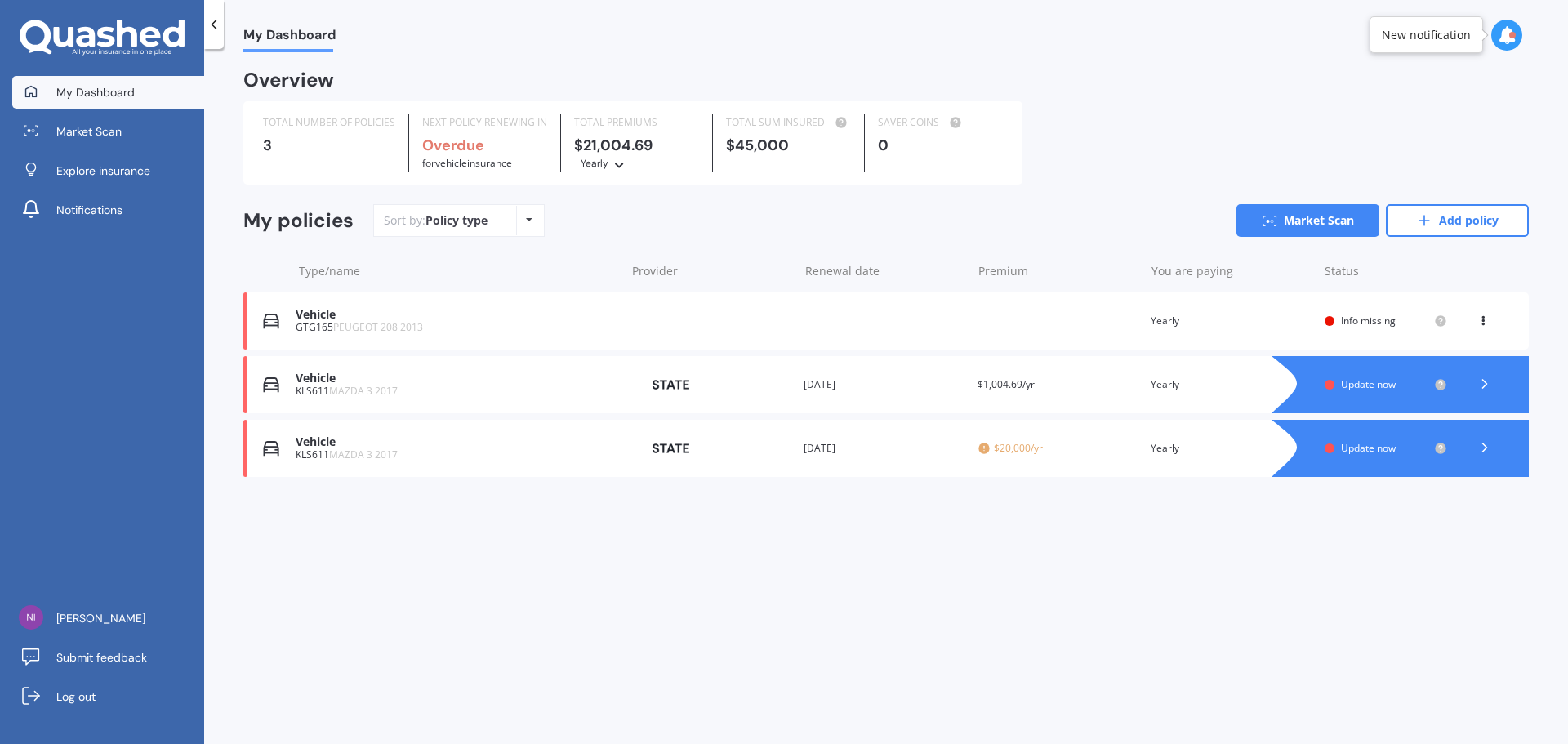
drag, startPoint x: 1320, startPoint y: 415, endPoint x: 1251, endPoint y: 628, distance: 223.9
click at [1251, 628] on div "My Dashboard Overview TOTAL NUMBER OF POLICIES 3 NEXT POLICY RENEWING IN Overdu…" at bounding box center [886, 400] width 1364 height 695
click at [353, 391] on span "MAZDA 3 2017" at bounding box center [363, 391] width 69 height 14
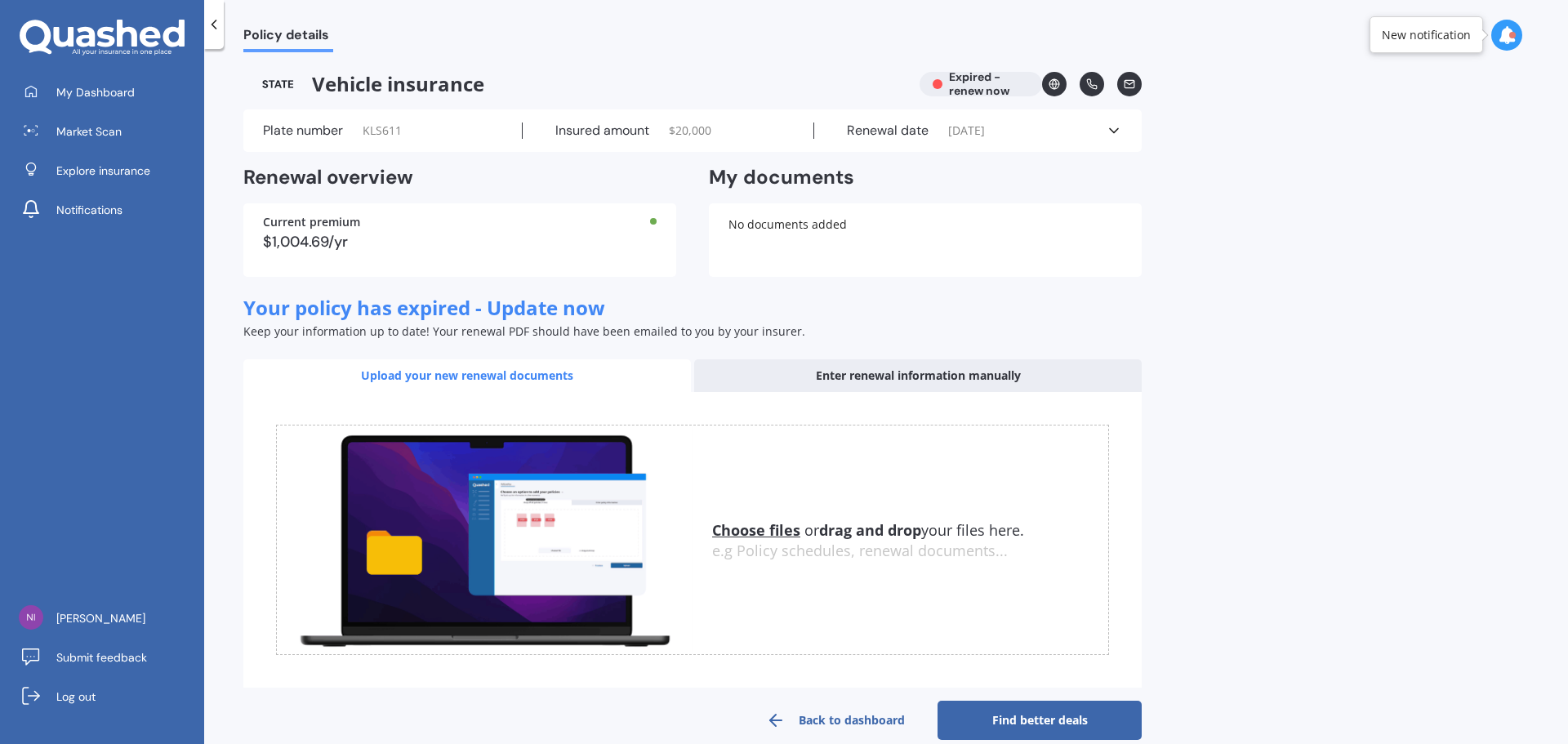
click at [960, 381] on div "Enter renewal information manually" at bounding box center [917, 376] width 447 height 33
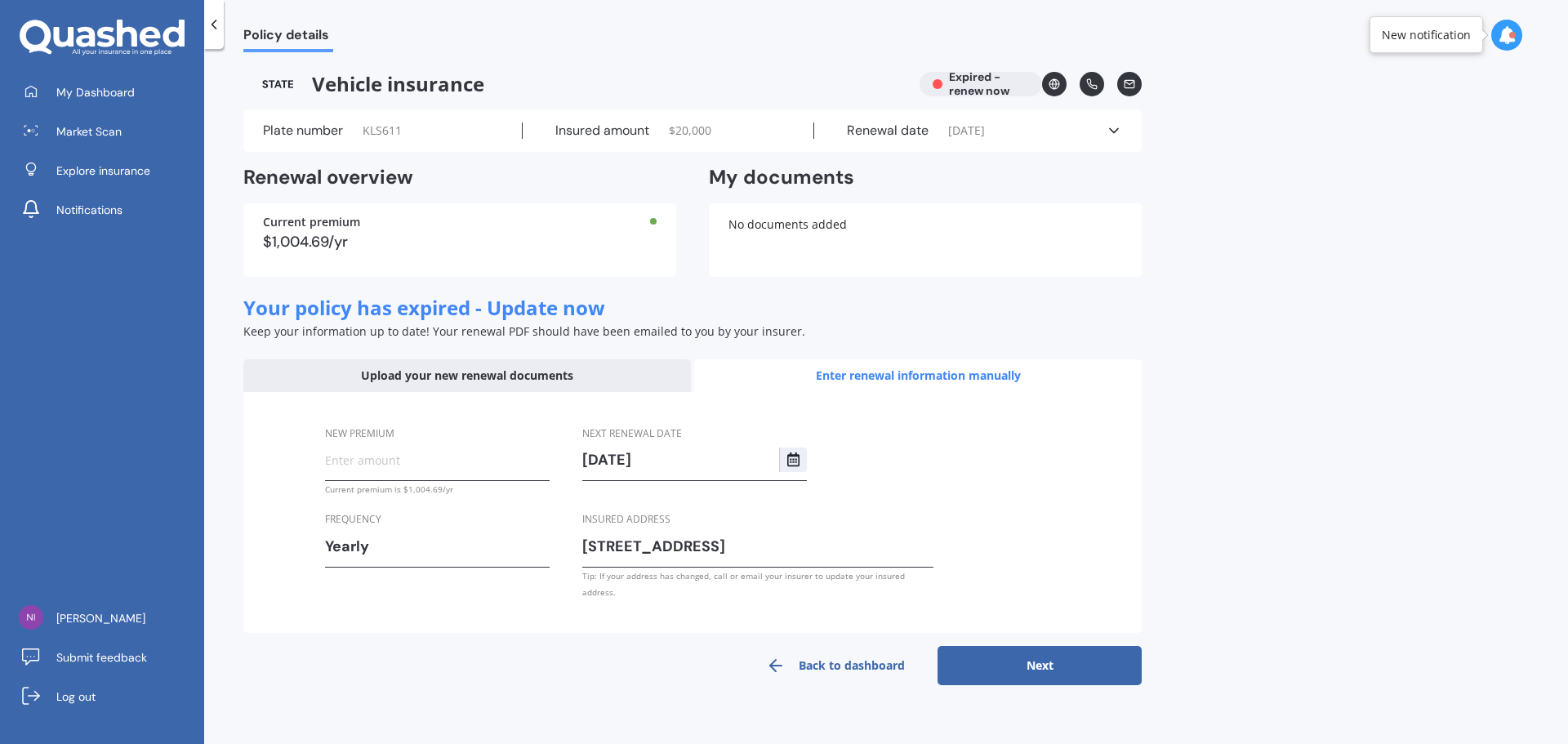
click at [420, 463] on input "New premium" at bounding box center [437, 460] width 225 height 24
type input "$1,060.42"
click at [1042, 677] on div "Policy details Vehicle insurance Expired - renew now Plate number KLS611 Insure…" at bounding box center [886, 400] width 1364 height 695
click at [1041, 653] on button "Next" at bounding box center [1039, 666] width 204 height 39
select select "06"
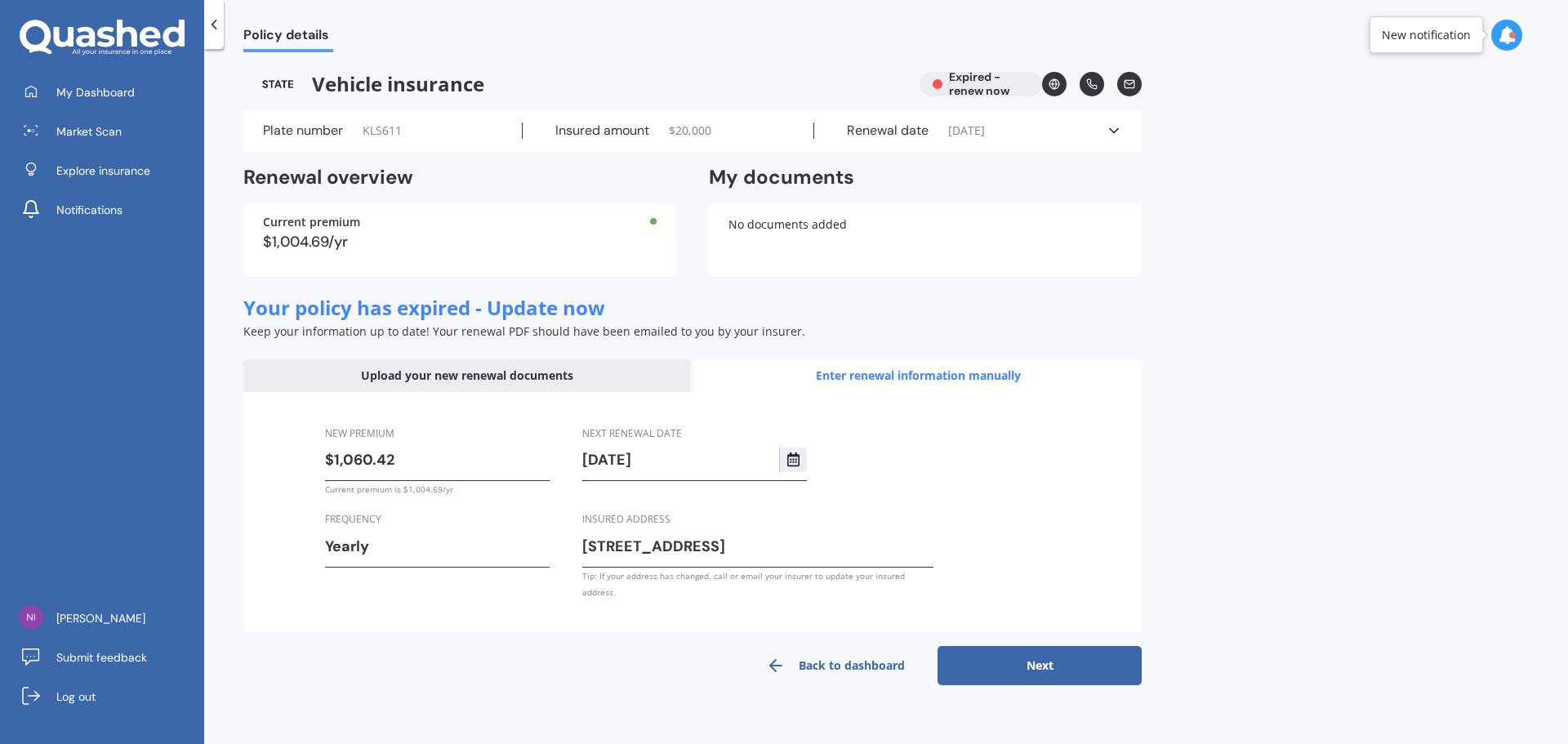
select select "09"
select select "2025"
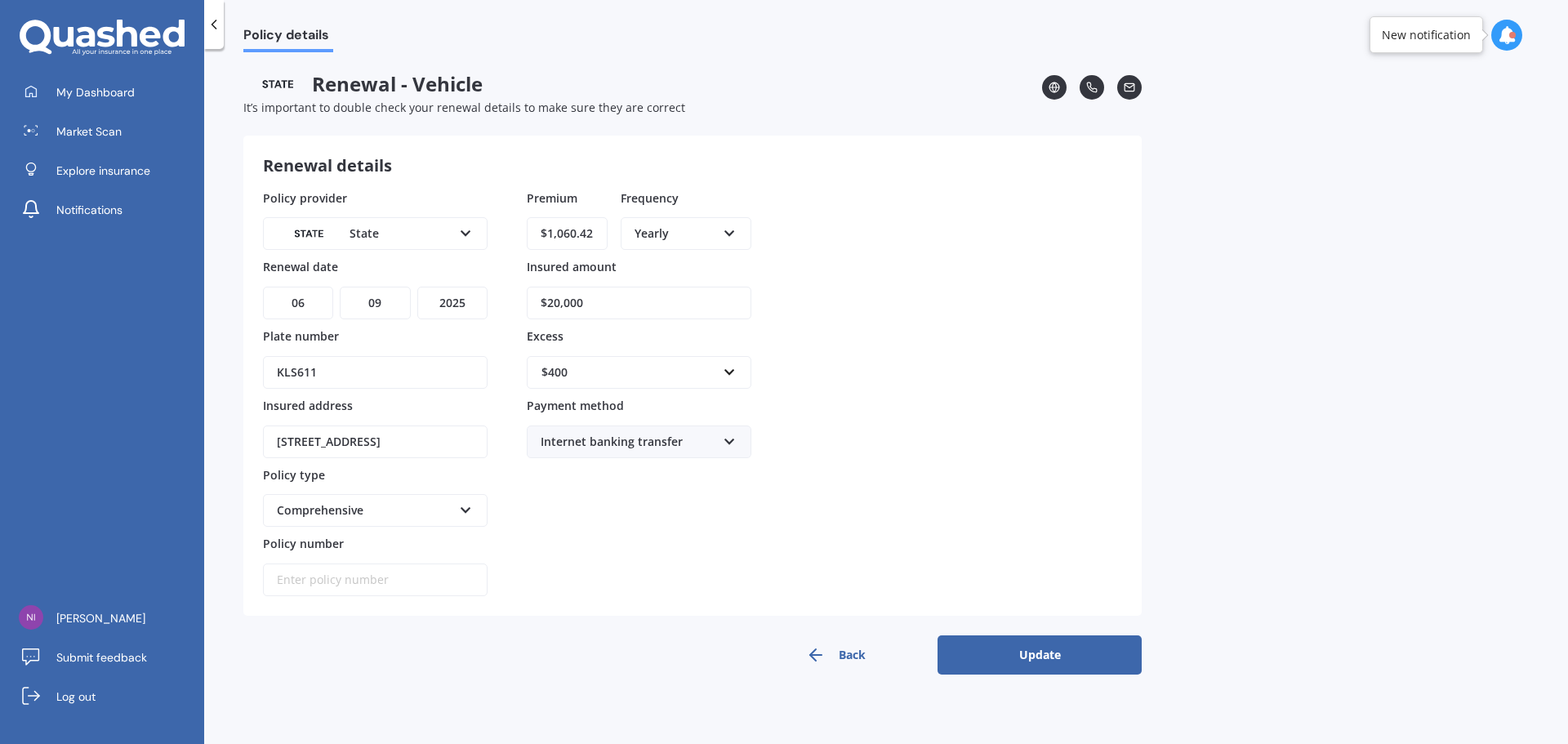
drag, startPoint x: 606, startPoint y: 302, endPoint x: 495, endPoint y: 302, distance: 111.0
click at [495, 302] on div "Policy provider State AA AMI AMP ANZ ASB Aioi Nissay Dowa Ando Assurant Autosur…" at bounding box center [692, 393] width 859 height 408
type input "$18,950"
click at [683, 381] on div "$400" at bounding box center [629, 372] width 175 height 18
type input "600"
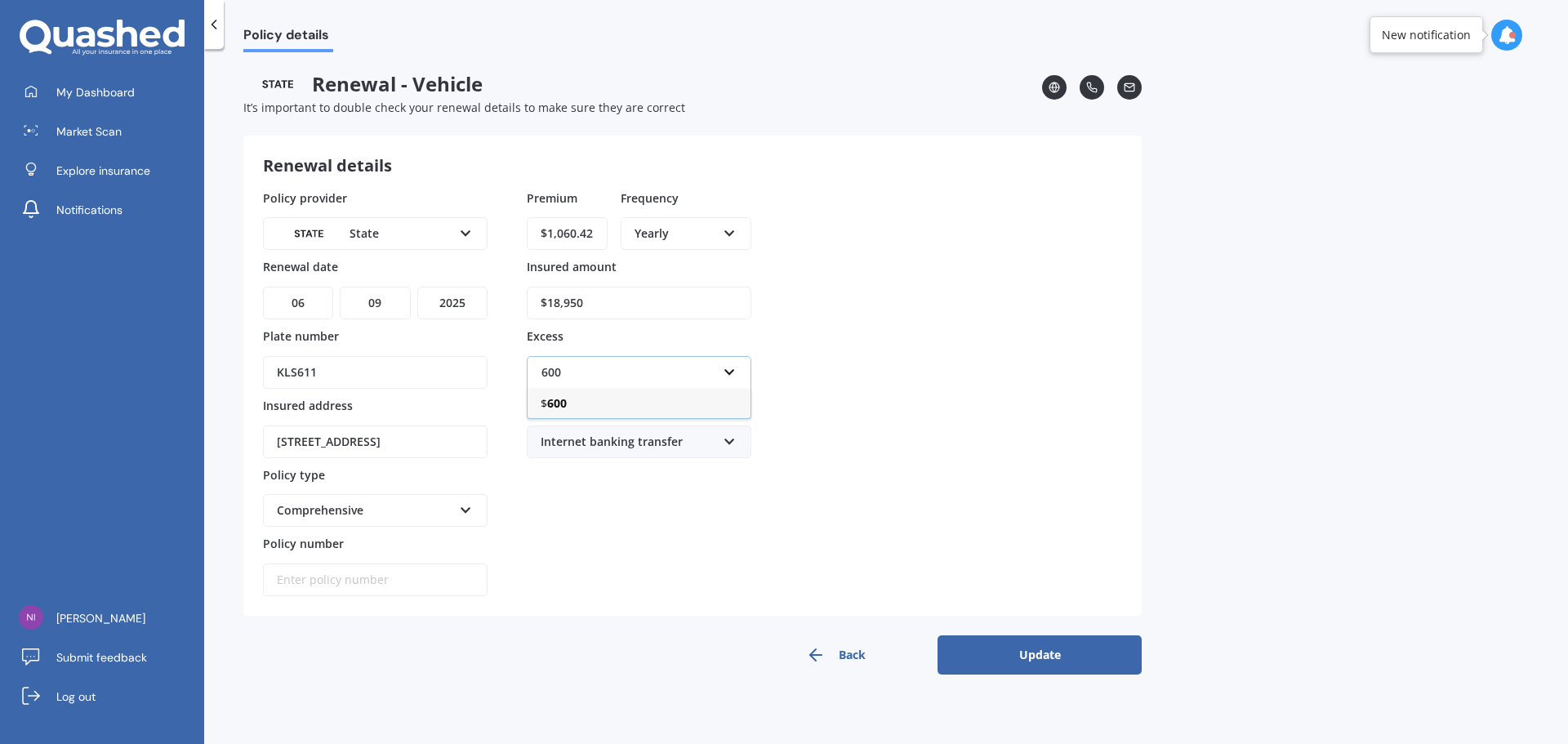
click at [586, 409] on div "$ 600" at bounding box center [638, 403] width 223 height 30
click at [733, 444] on icon at bounding box center [730, 438] width 14 height 11
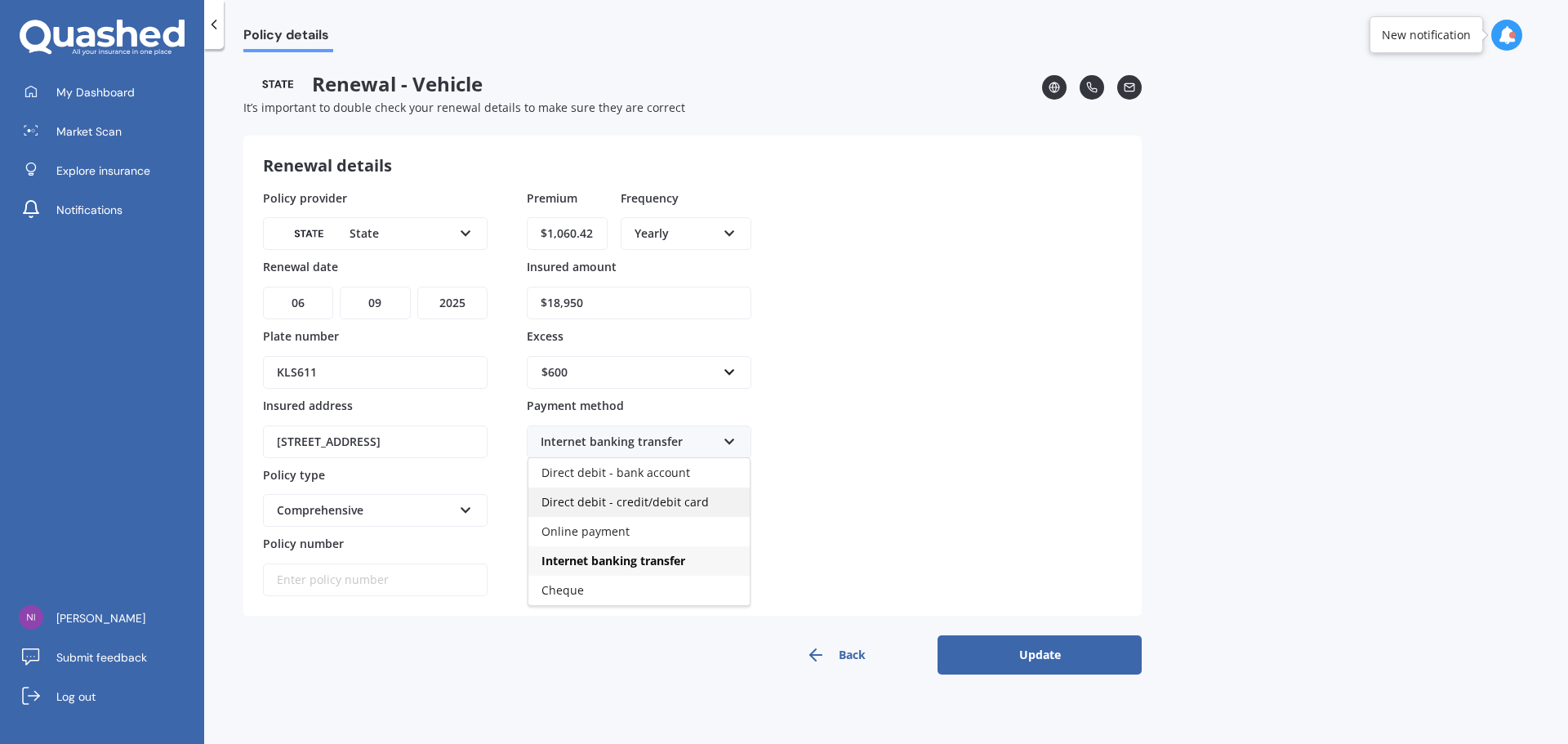
click at [729, 500] on div "Direct debit - credit/debit card" at bounding box center [638, 502] width 222 height 30
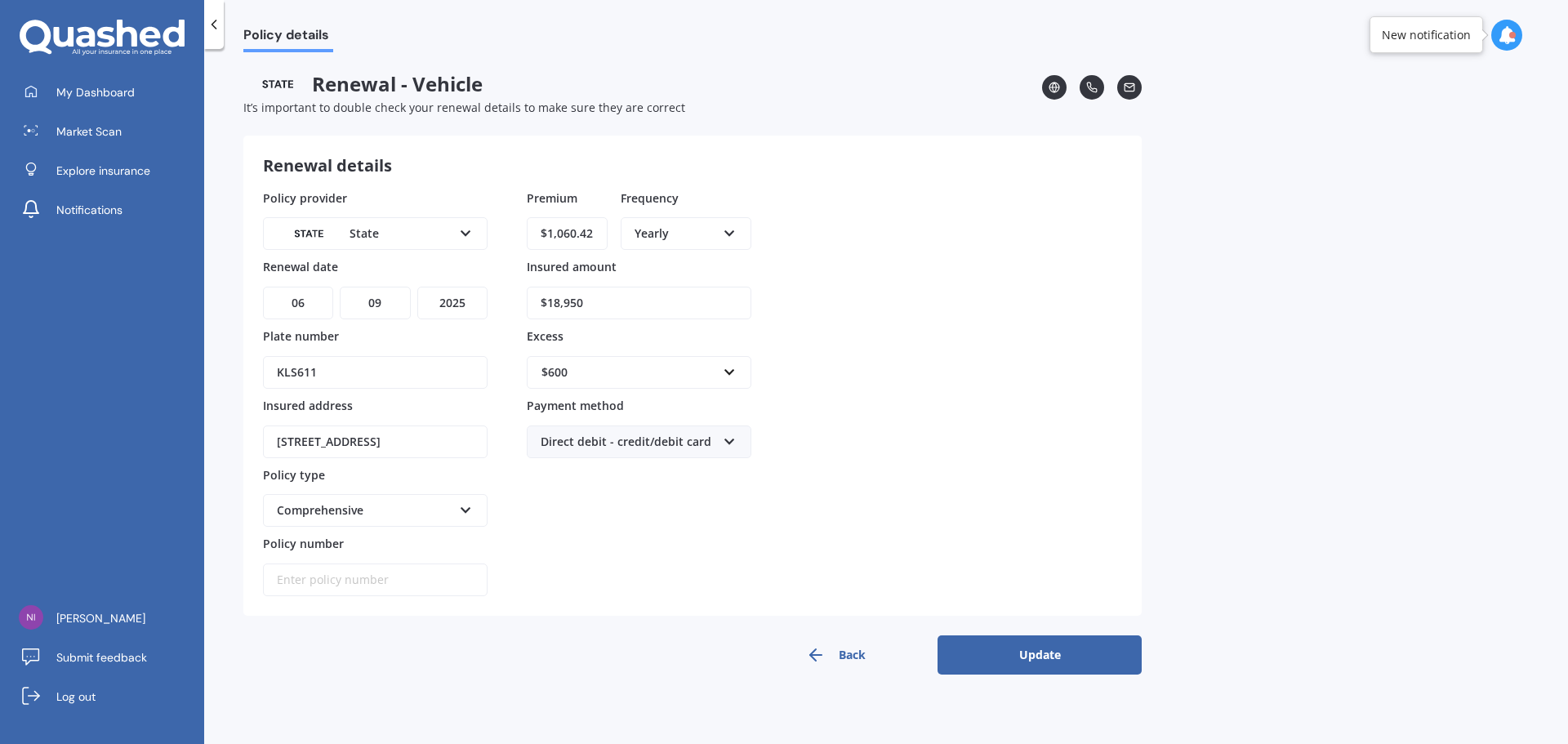
click at [724, 448] on div "Direct debit - credit/debit card Direct debit - bank account Direct debit - cre…" at bounding box center [638, 442] width 225 height 33
click at [695, 439] on div "Direct debit - credit/debit card" at bounding box center [628, 442] width 175 height 18
click at [443, 582] on input "Policy number" at bounding box center [375, 581] width 225 height 33
type input "MOTS01421935"
click at [991, 653] on button "Update" at bounding box center [1039, 654] width 204 height 39
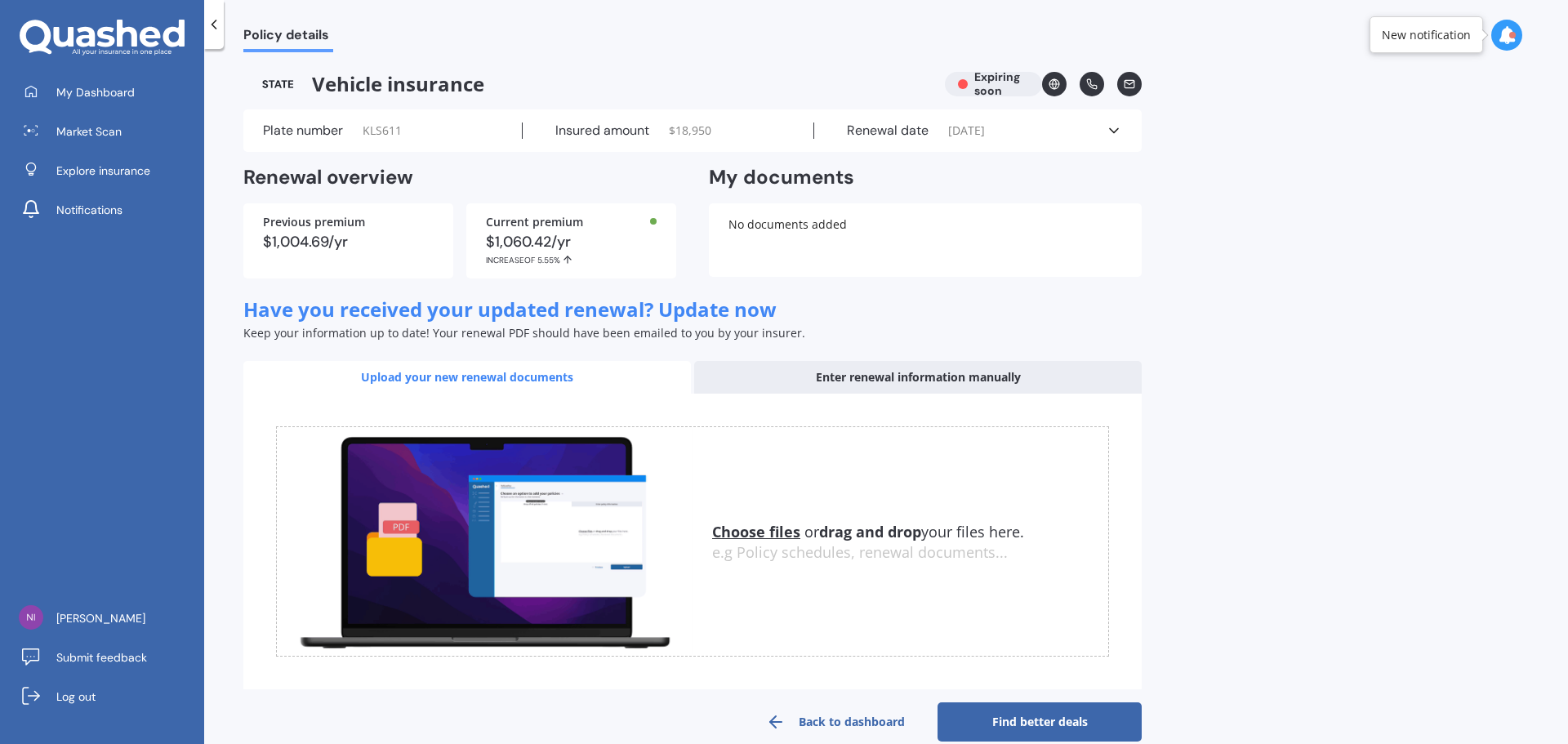
click at [1055, 729] on link "Find better deals" at bounding box center [1039, 721] width 204 height 39
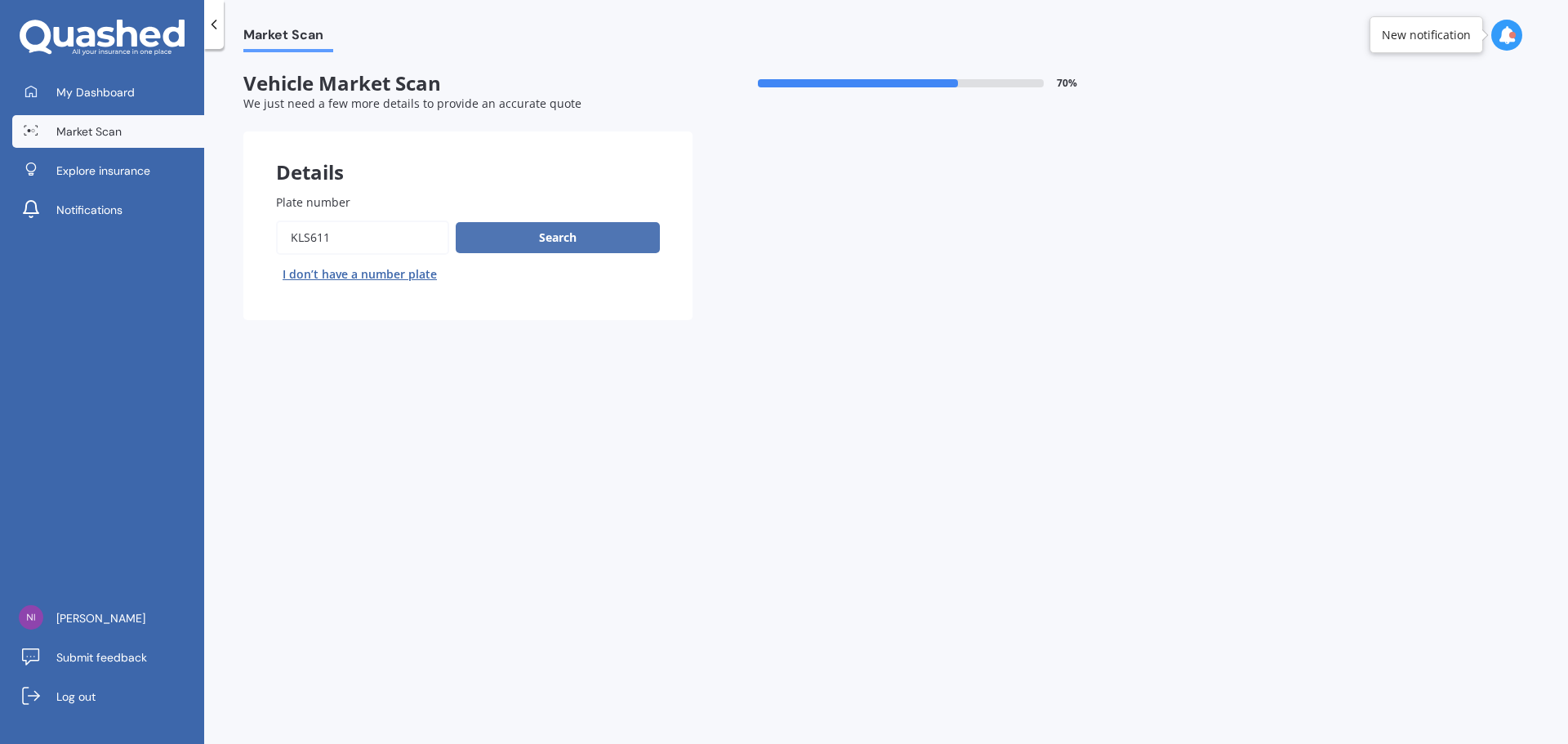
click at [556, 240] on button "Search" at bounding box center [558, 238] width 204 height 31
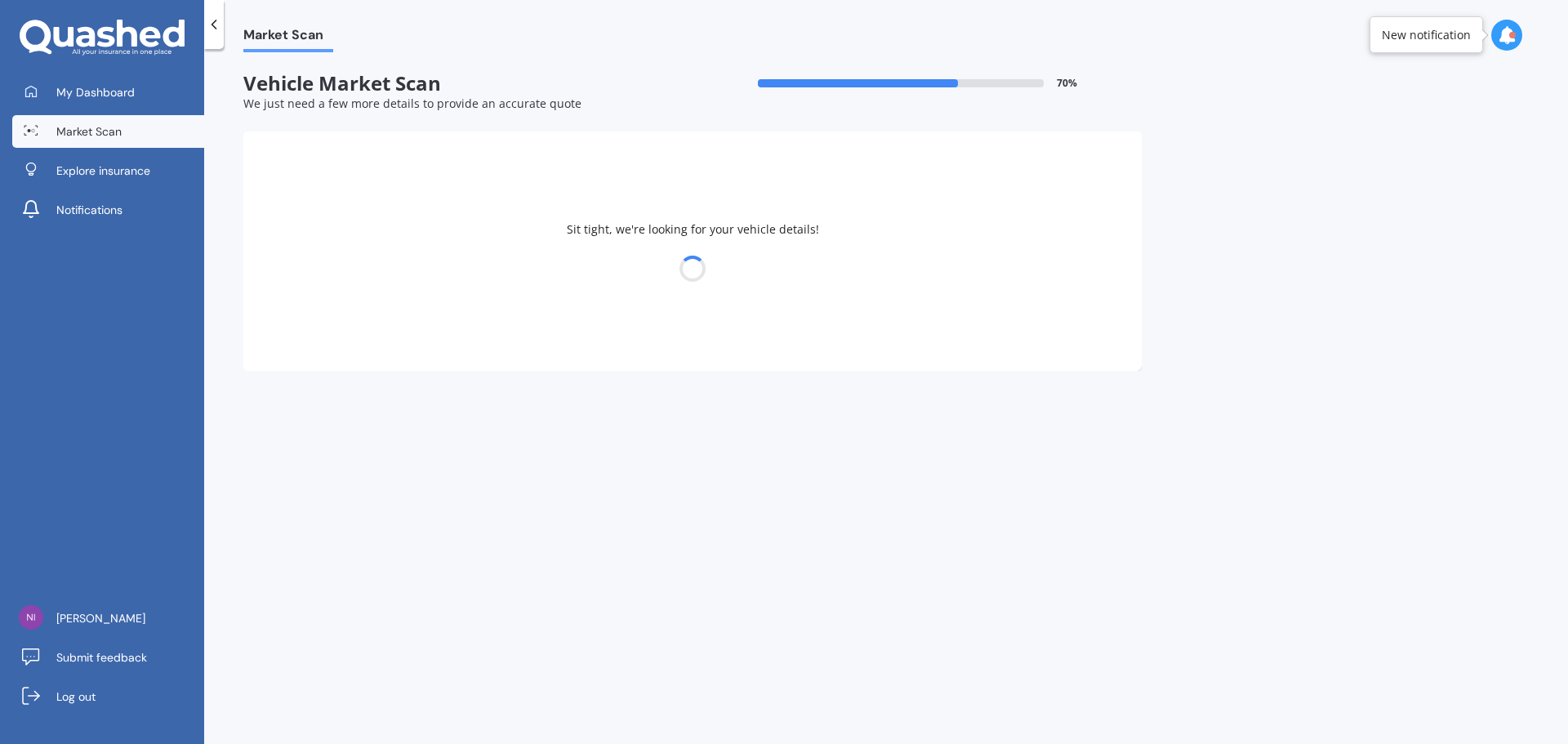
select select "MAZDA"
select select "29"
select select "03"
select select "1965"
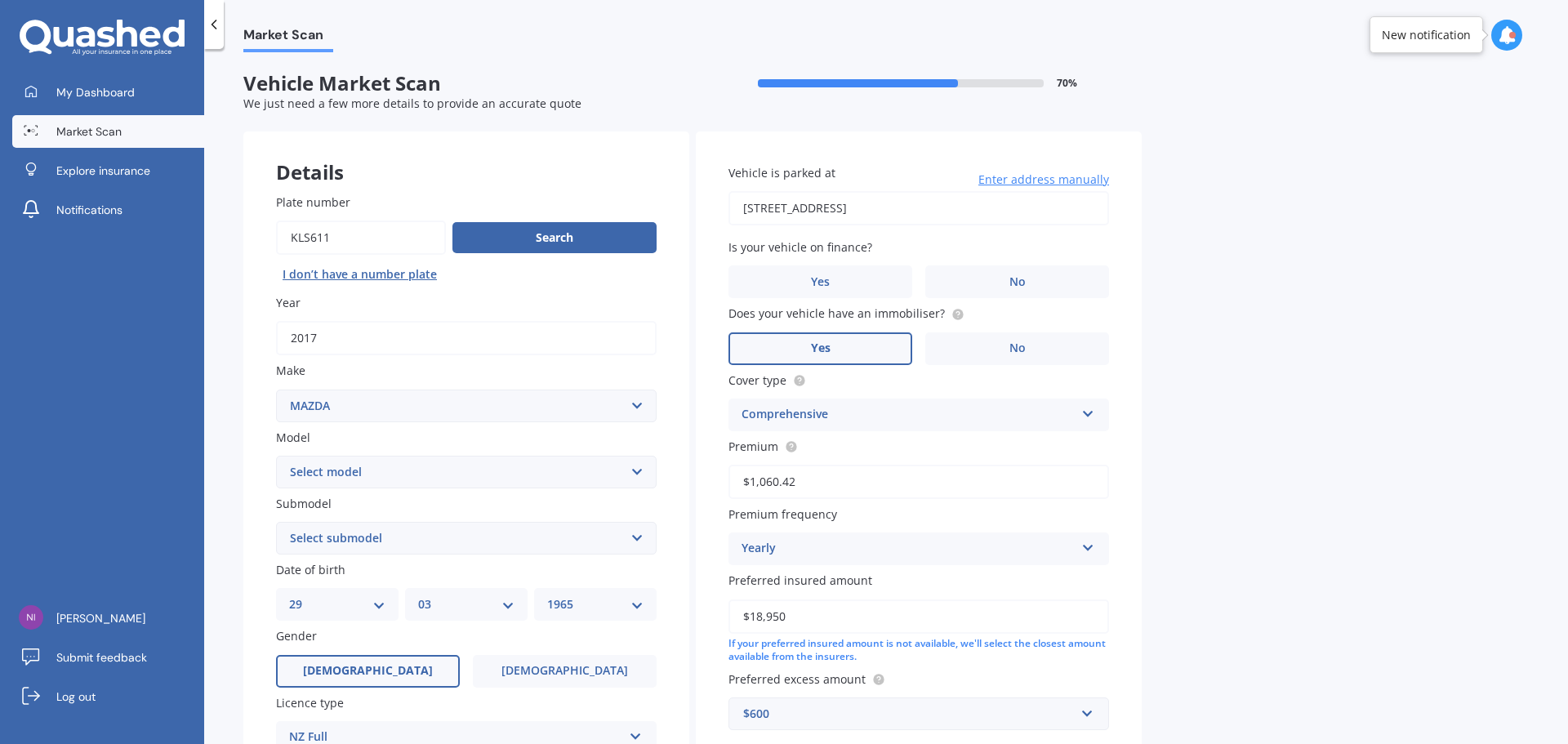
click at [646, 478] on select "Select model 121 2 3 323 323 / Familia 6 626 929 Atenza Autozam Axela AZ3 B2000…" at bounding box center [466, 473] width 380 height 33
select select "3"
click at [276, 456] on select "Select model 121 2 3 323 323 / Familia 6 626 929 Atenza Autozam Axela AZ3 B2000…" at bounding box center [466, 473] width 380 height 33
click at [408, 541] on select "Select submodel (all other) 2.0 GLX 2.0GSX Hatch MPS 2.3 6MT MPS Turbo SP22 LTD…" at bounding box center [466, 539] width 380 height 33
click at [109, 330] on div "My Dashboard Market Scan Explore insurance Notifications Nicola White Submit fe…" at bounding box center [102, 409] width 204 height 668
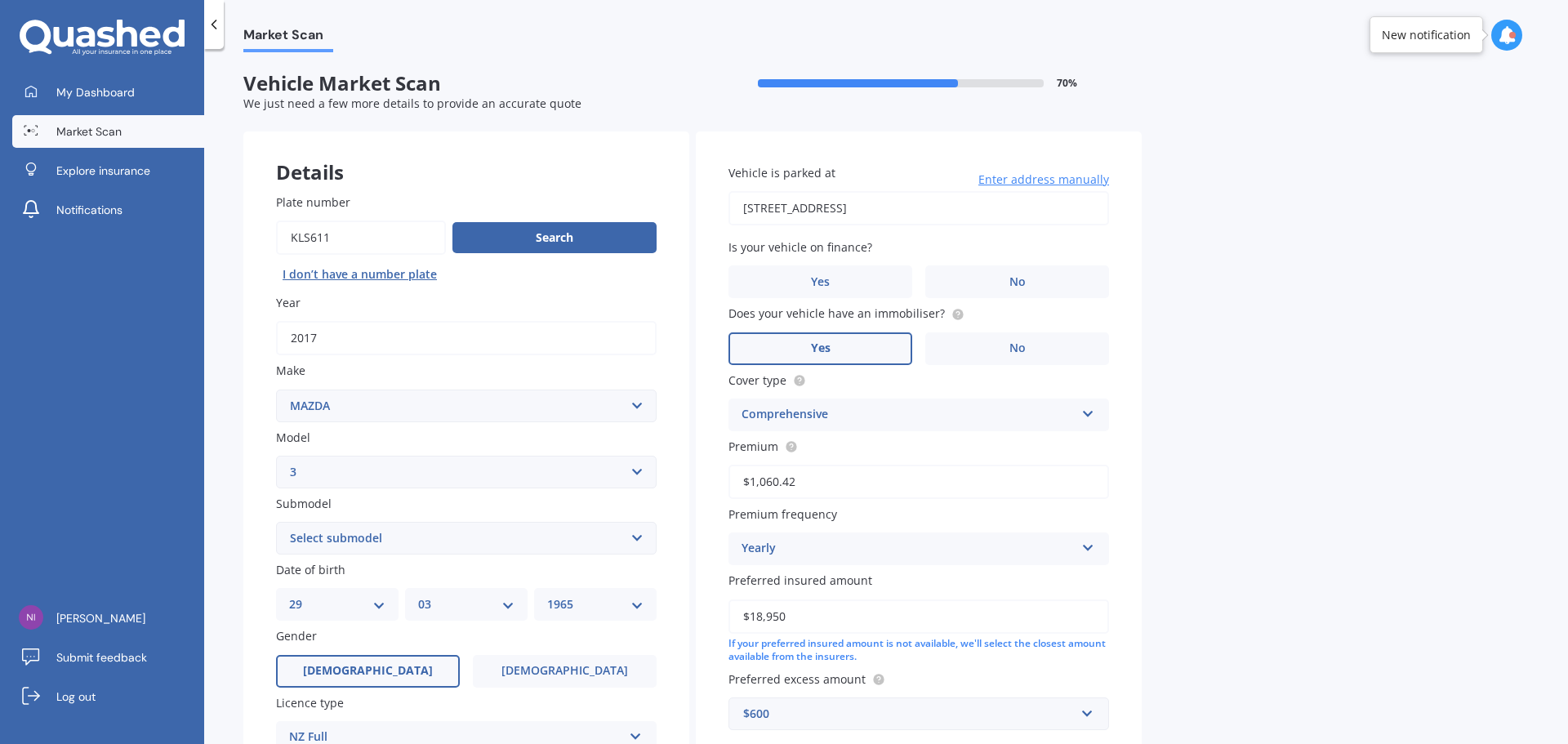
click at [362, 468] on select "Select model 121 2 3 323 323 / Familia 6 626 929 Atenza Autozam Axela AZ3 B2000…" at bounding box center [466, 473] width 380 height 33
click at [276, 456] on select "Select model 121 2 3 323 323 / Familia 6 626 929 Atenza Autozam Axela AZ3 B2000…" at bounding box center [466, 473] width 380 height 33
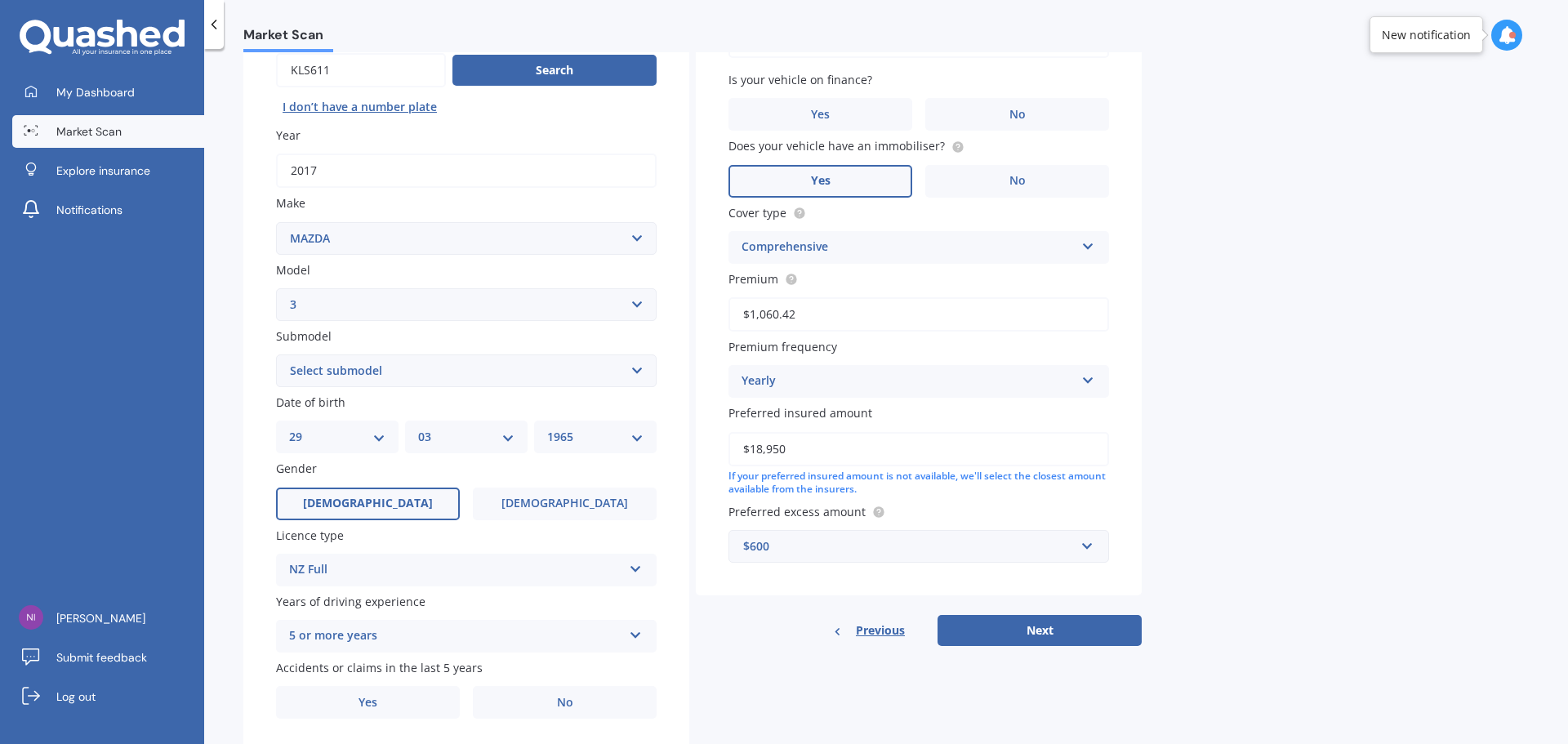
scroll to position [217, 0]
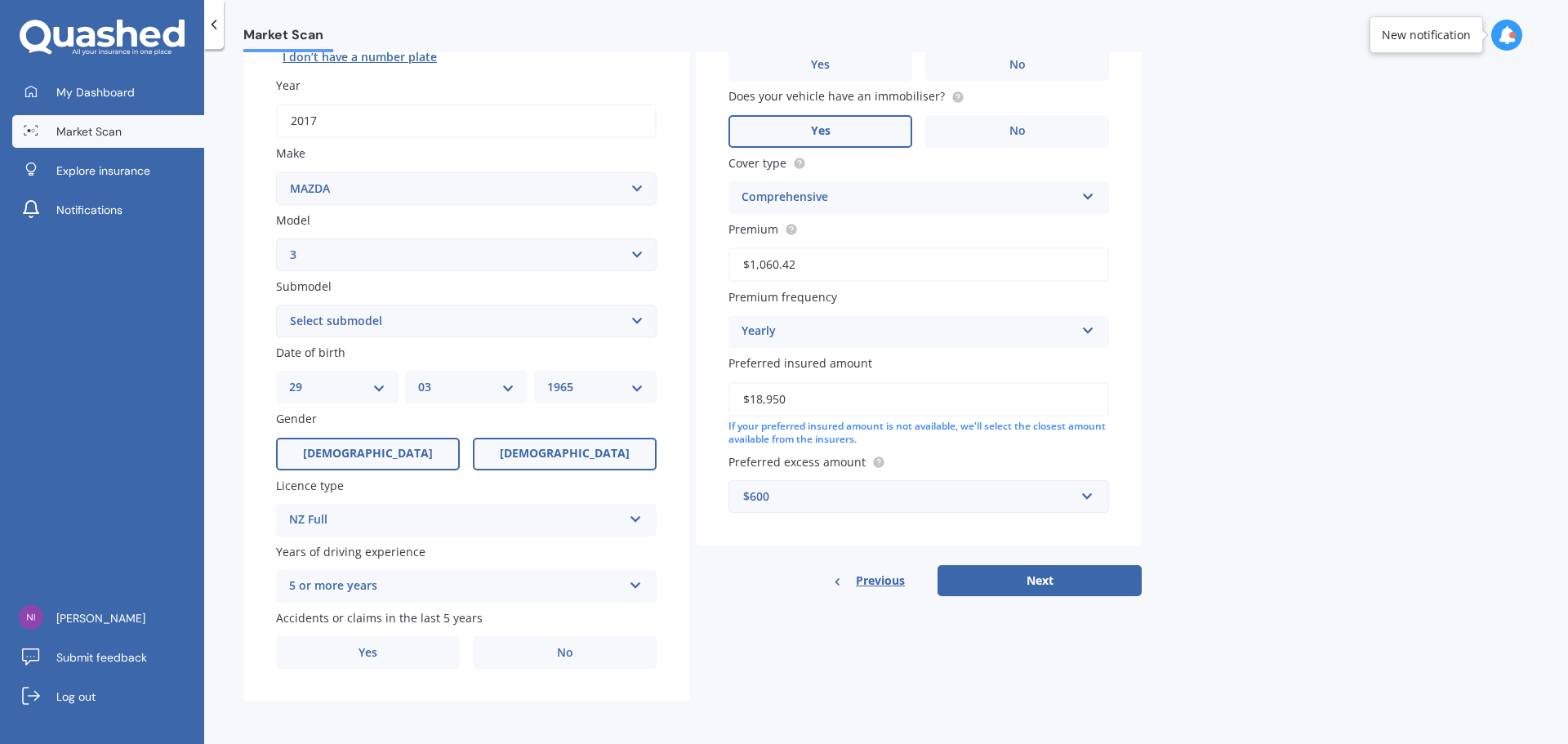
click at [604, 446] on label "Female" at bounding box center [565, 455] width 184 height 33
click at [0, 0] on input "Female" at bounding box center [0, 0] width 0 height 0
click at [374, 389] on select "DD 01 02 03 04 05 06 07 08 09 10 11 12 13 14 15 16 17 18 19 20 21 22 23 24 25 2…" at bounding box center [337, 387] width 96 height 18
click at [347, 453] on label "Male" at bounding box center [368, 455] width 184 height 33
click at [0, 0] on input "Male" at bounding box center [0, 0] width 0 height 0
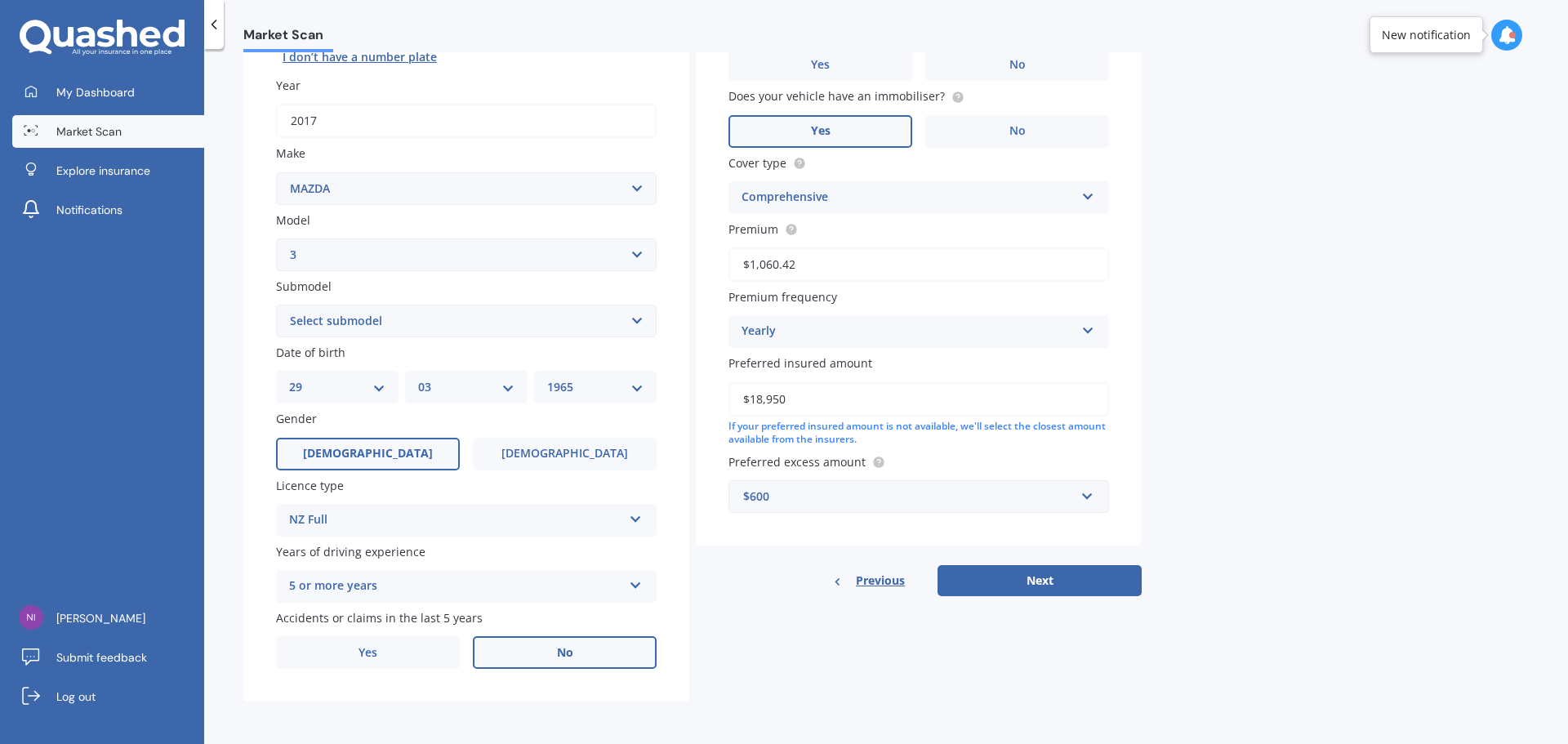
click at [620, 649] on label "No" at bounding box center [565, 653] width 184 height 33
click at [0, 0] on input "No" at bounding box center [0, 0] width 0 height 0
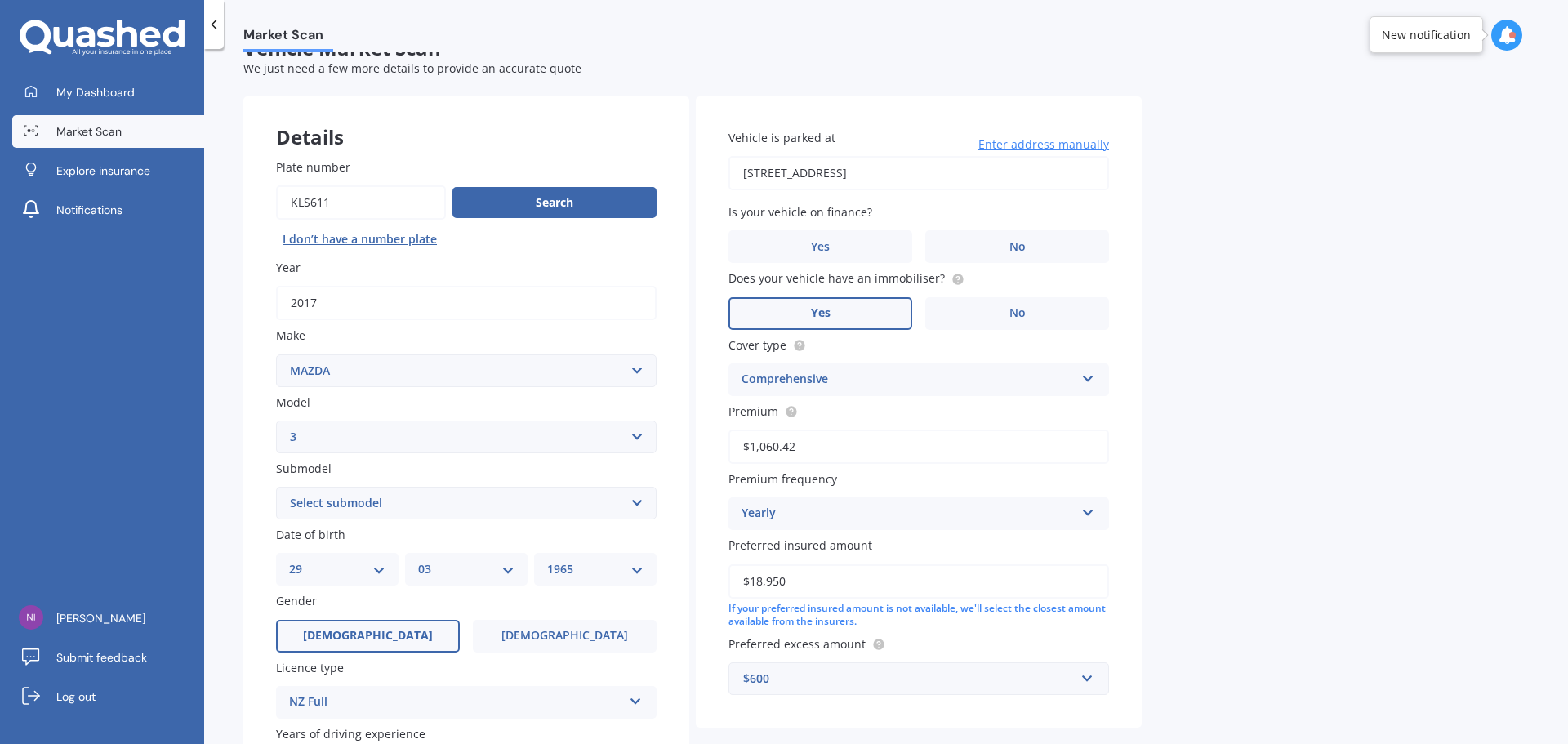
scroll to position [0, 0]
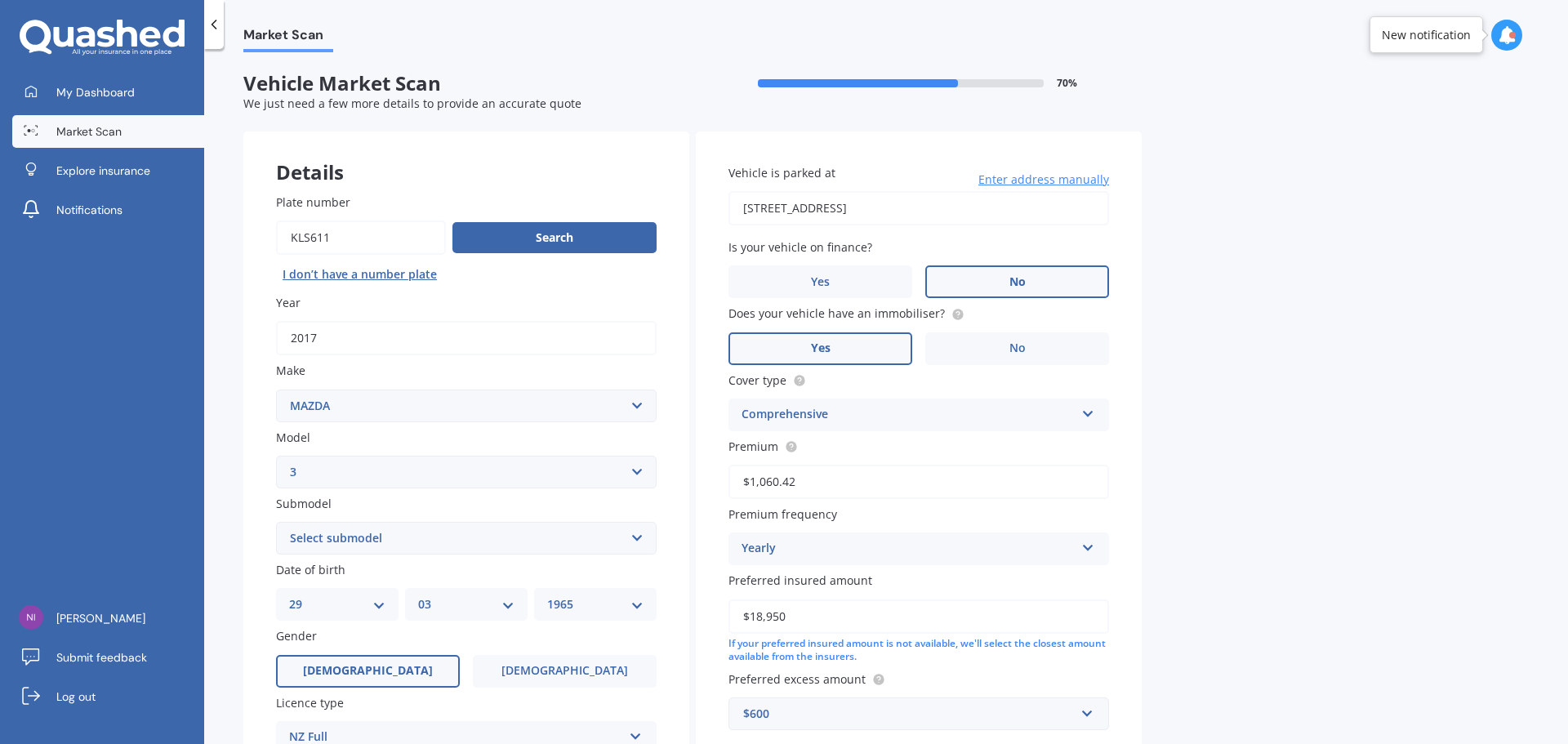
click at [1042, 282] on label "No" at bounding box center [1017, 282] width 184 height 33
click at [0, 0] on input "No" at bounding box center [0, 0] width 0 height 0
click at [327, 607] on select "DD 01 02 03 04 05 06 07 08 09 10 11 12 13 14 15 16 17 18 19 20 21 22 23 24 25 2…" at bounding box center [337, 604] width 96 height 18
click at [388, 606] on div "DD 01 02 03 04 05 06 07 08 09 10 11 12 13 14 15 16 17 18 19 20 21 22 23 24 25 2…" at bounding box center [337, 605] width 122 height 33
click at [379, 605] on select "DD 01 02 03 04 05 06 07 08 09 10 11 12 13 14 15 16 17 18 19 20 21 22 23 24 25 2…" at bounding box center [337, 604] width 96 height 18
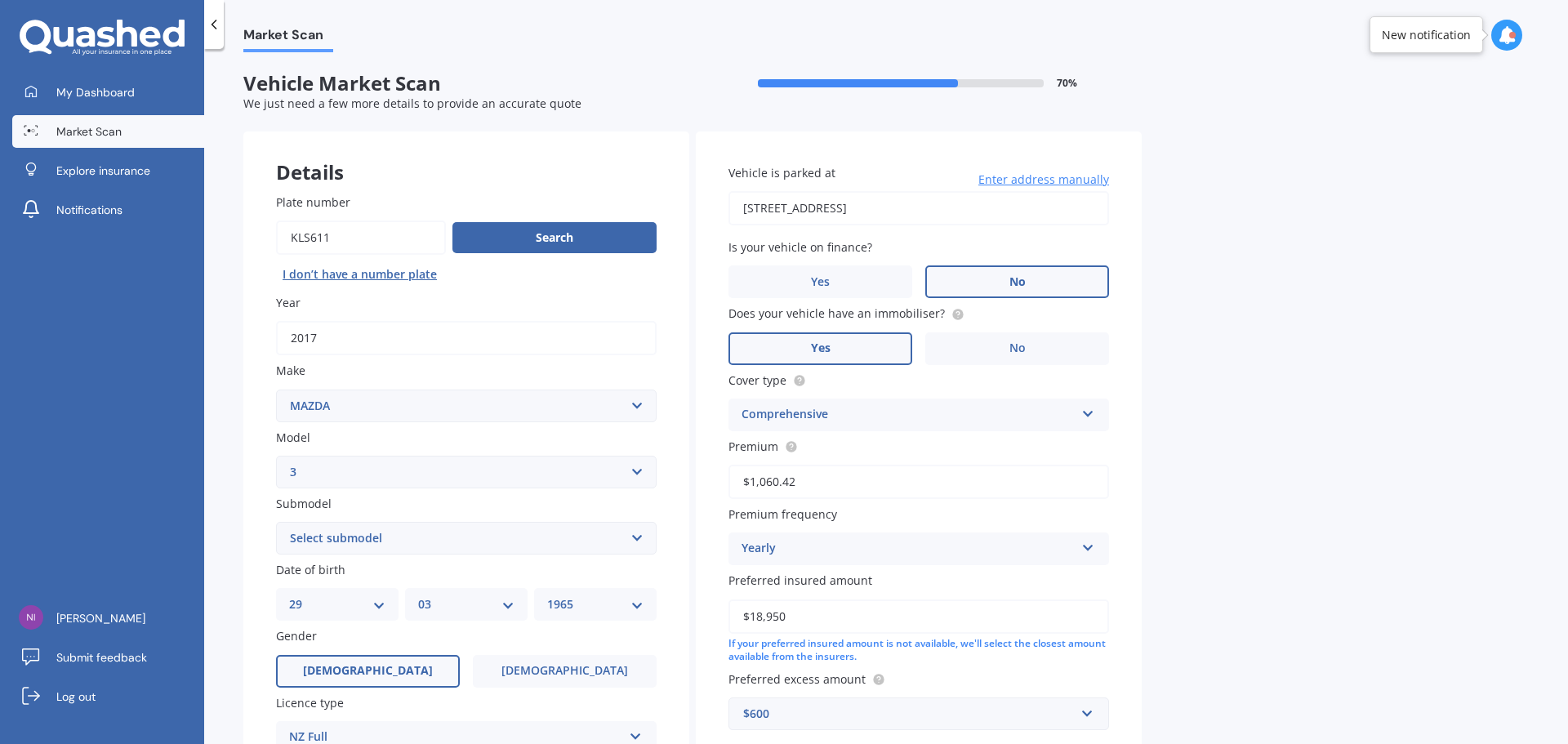
select select "03"
click at [289, 595] on select "DD 01 02 03 04 05 06 07 08 09 10 11 12 13 14 15 16 17 18 19 20 21 22 23 24 25 2…" at bounding box center [337, 604] width 96 height 18
click at [506, 608] on select "MM 01 02 03 04 05 06 07 08 09 10 11 12" at bounding box center [466, 604] width 96 height 18
select select "06"
click at [418, 595] on select "MM 01 02 03 04 05 06 07 08 09 10 11 12" at bounding box center [466, 604] width 96 height 18
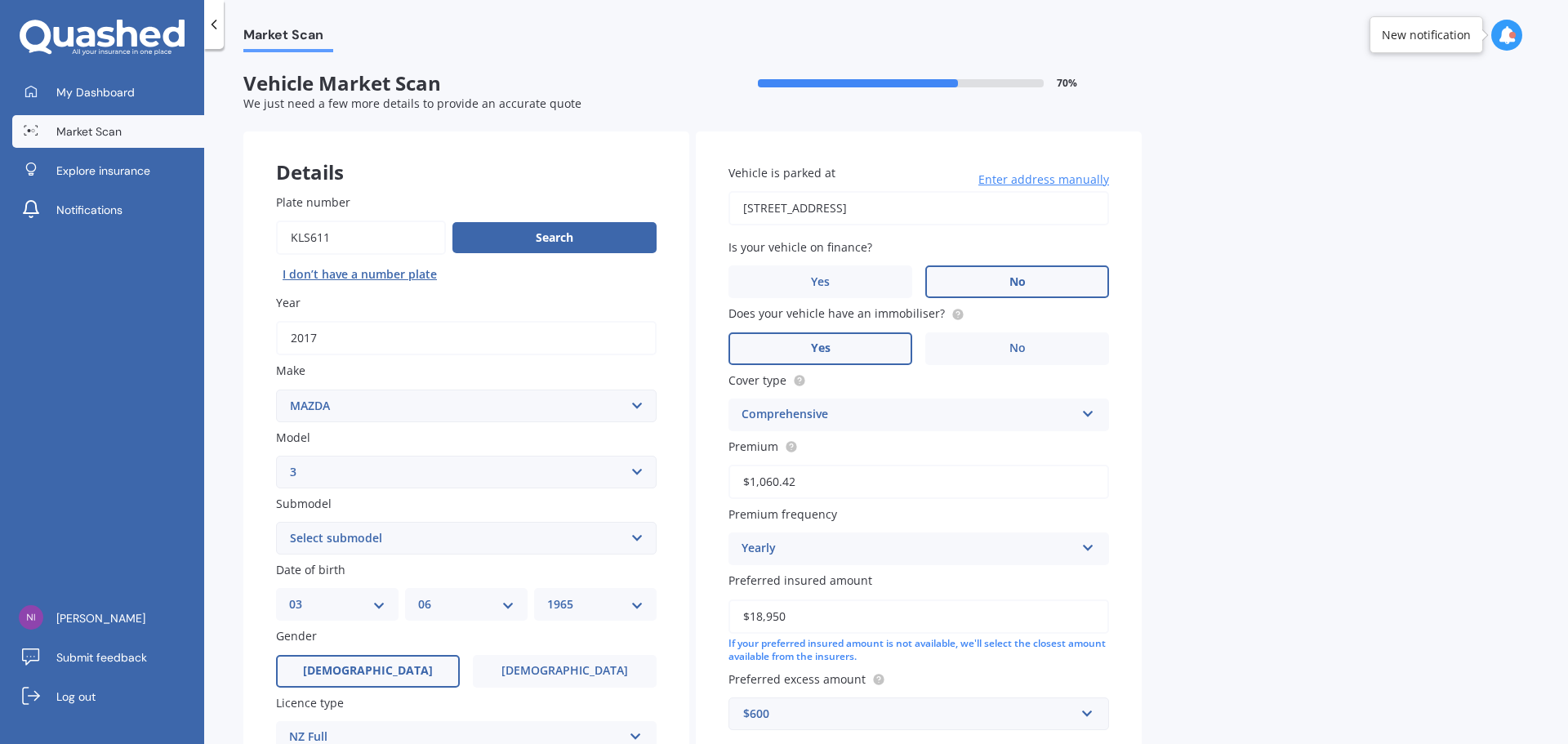
click at [605, 603] on select "YYYY 2025 2024 2023 2022 2021 2020 2019 2018 2017 2016 2015 2014 2013 2012 2011…" at bounding box center [595, 604] width 96 height 18
select select "1966"
click at [547, 595] on select "YYYY 2025 2024 2023 2022 2021 2020 2019 2018 2017 2016 2015 2014 2013 2012 2011…" at bounding box center [595, 604] width 96 height 18
click at [544, 679] on label "Female" at bounding box center [565, 672] width 184 height 33
click at [0, 0] on input "Female" at bounding box center [0, 0] width 0 height 0
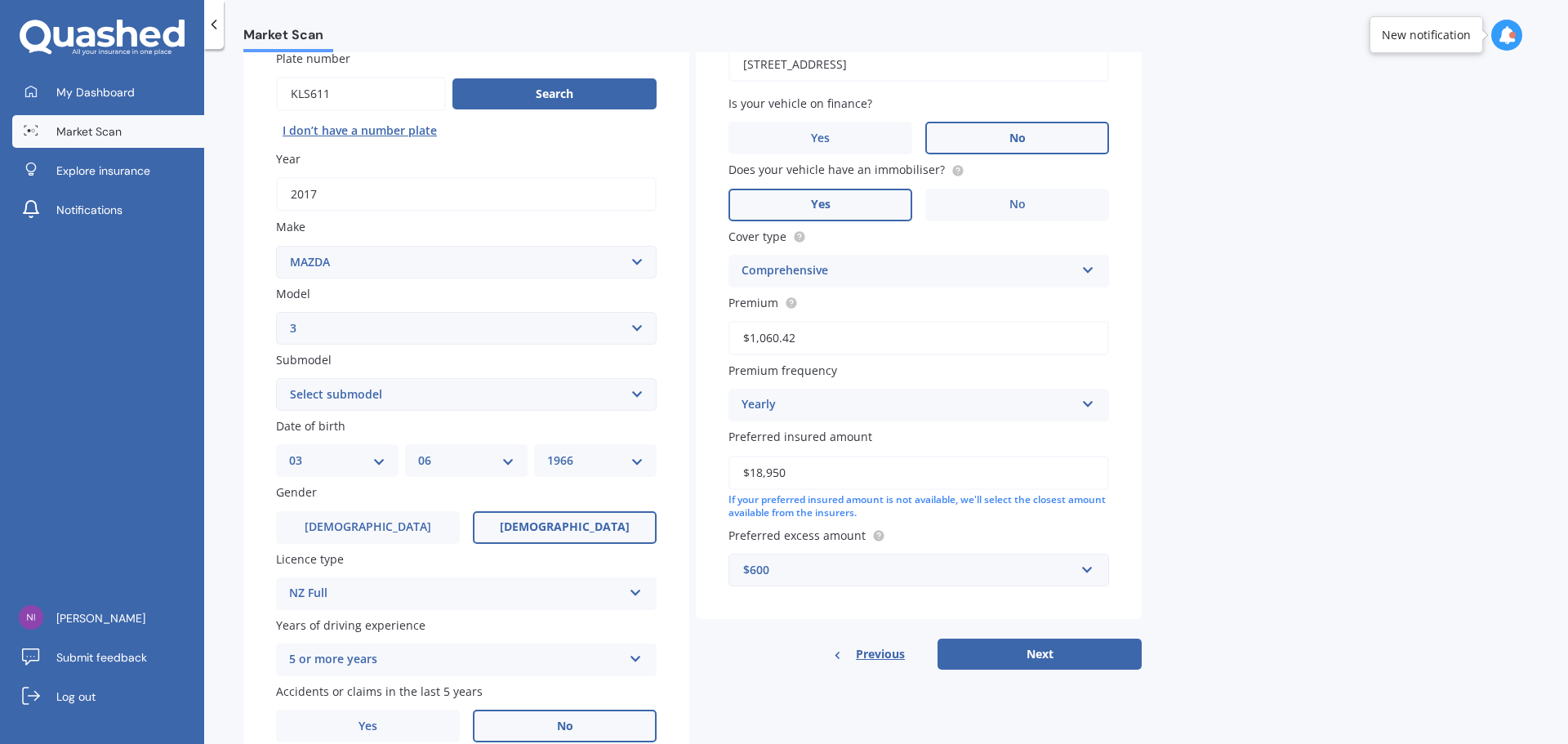
scroll to position [163, 0]
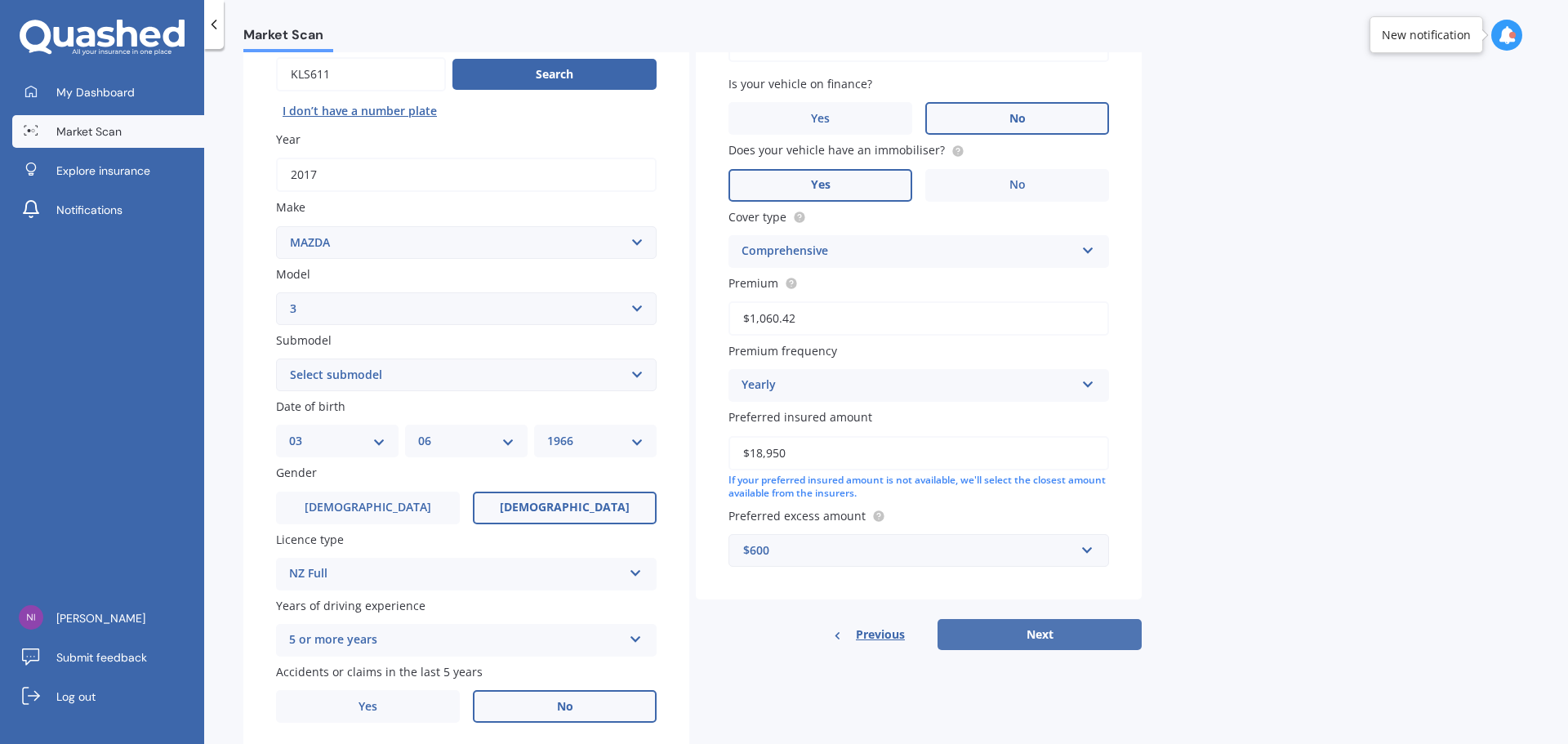
click at [1074, 636] on button "Next" at bounding box center [1039, 635] width 204 height 31
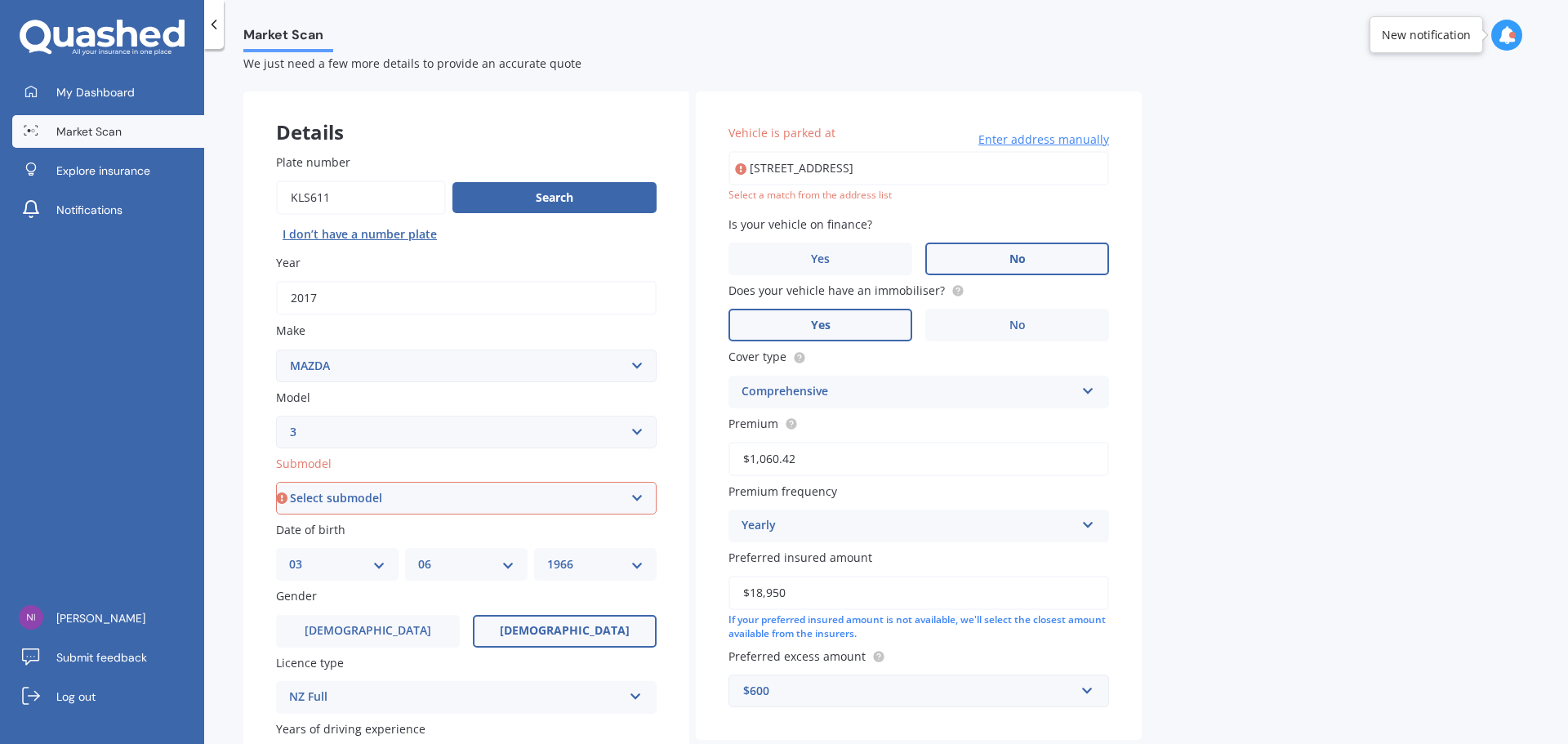
scroll to position [0, 0]
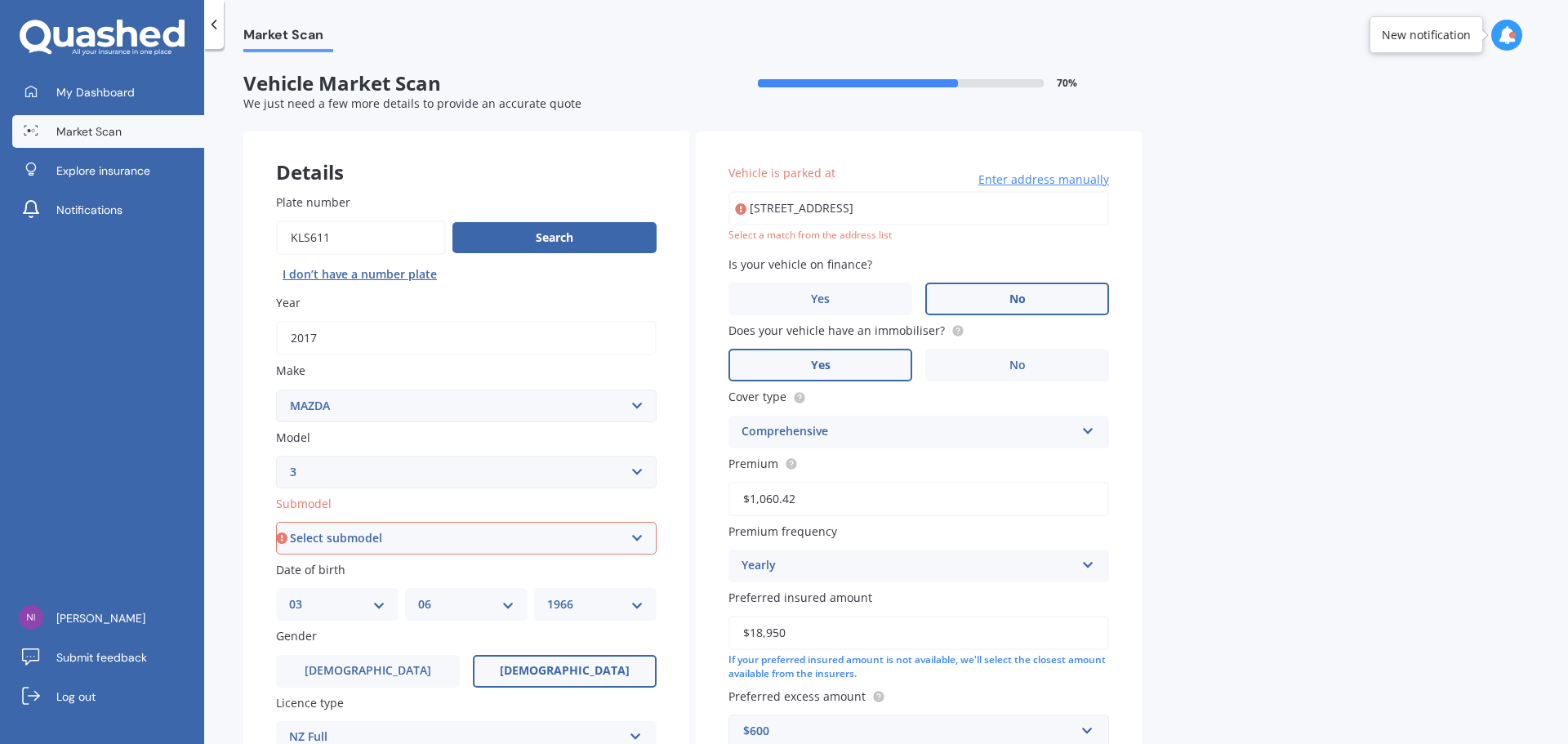
click at [850, 212] on input "1/62 Seymour Road, Sunnyvale, Auckland 0612" at bounding box center [919, 208] width 380 height 34
type input "1/62 Seymour RoadSunnyvale, Auckland 0612"
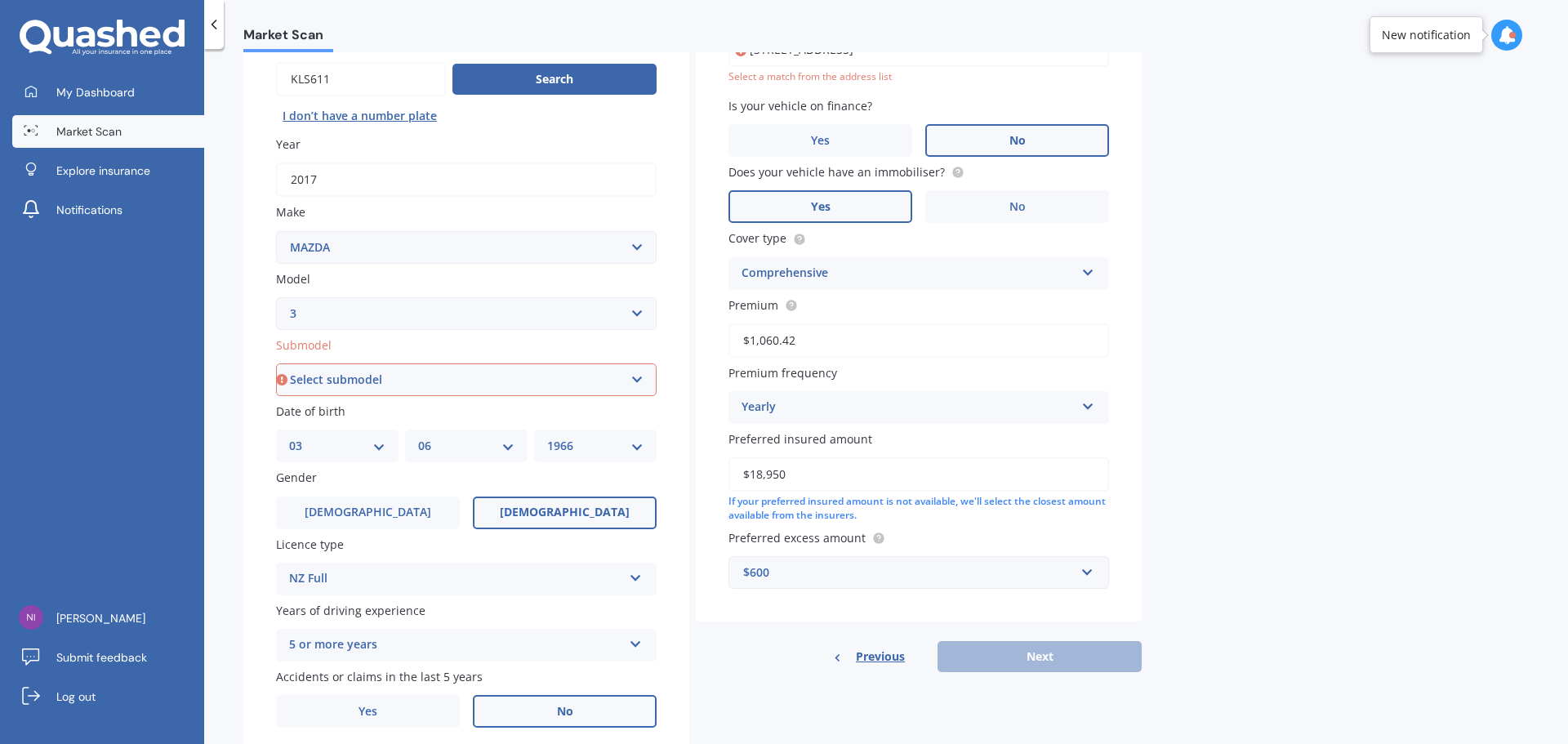
scroll to position [217, 0]
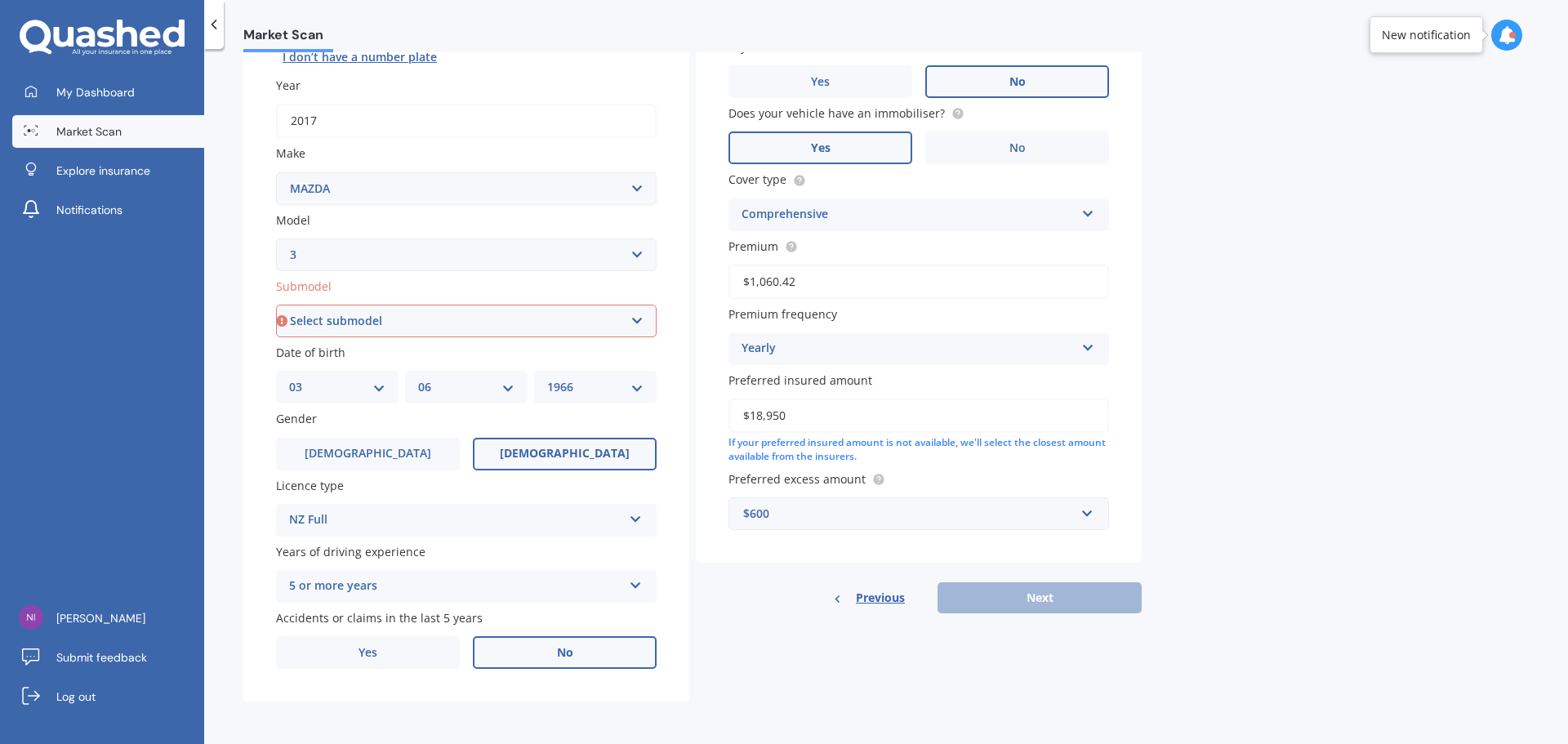
click at [645, 331] on select "Select submodel (all other) 2.0 GLX 2.0GSX Hatch MPS 2.3 6MT MPS Turbo SP22 LTD…" at bounding box center [466, 322] width 380 height 33
select select "(ALL OTHER)"
click at [276, 305] on select "Select submodel (all other) 2.0 GLX 2.0GSX Hatch MPS 2.3 6MT MPS Turbo SP22 LTD…" at bounding box center [466, 322] width 380 height 33
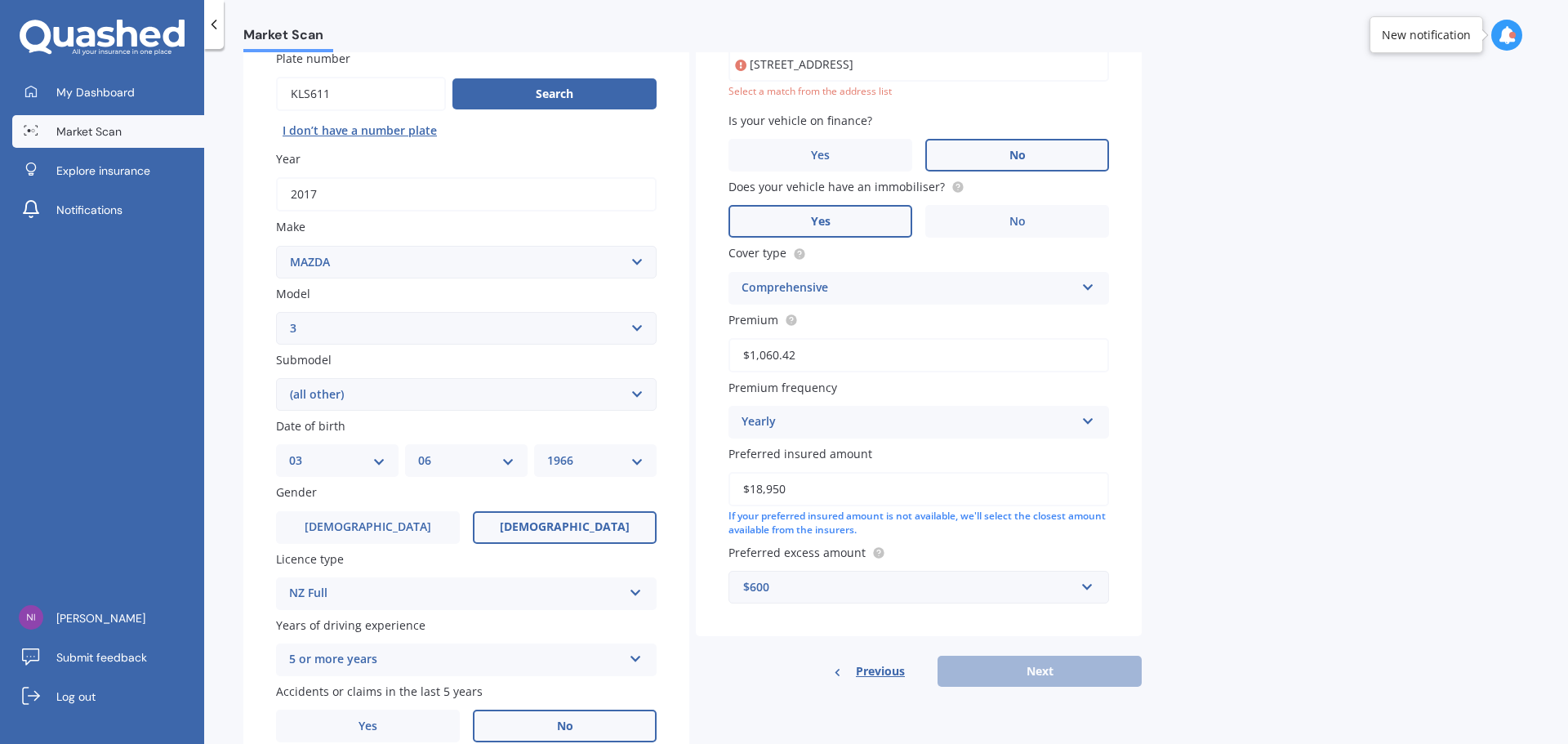
scroll to position [112, 0]
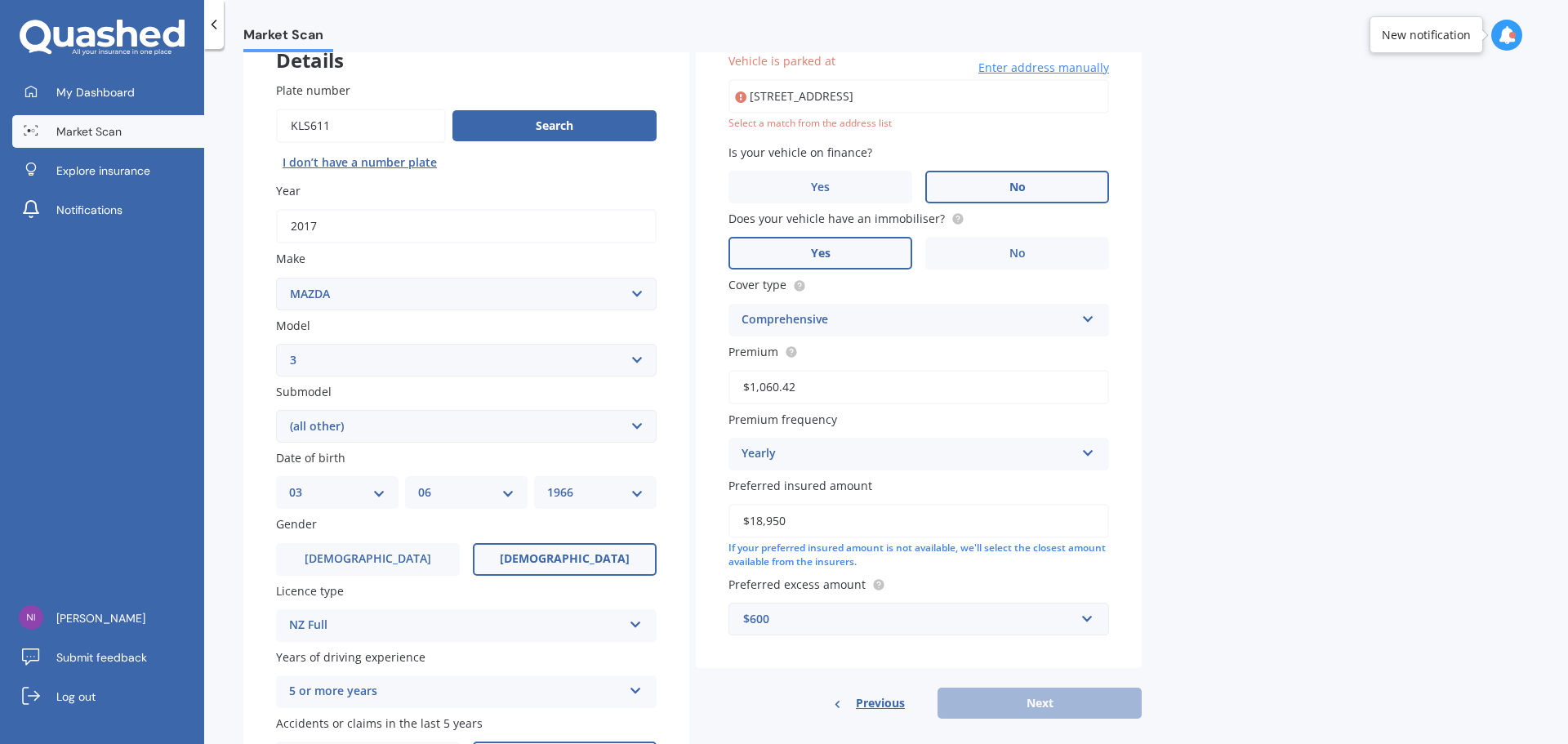
type input "1/62 Seymour Road, Sunnyvale, Auckland 0612"
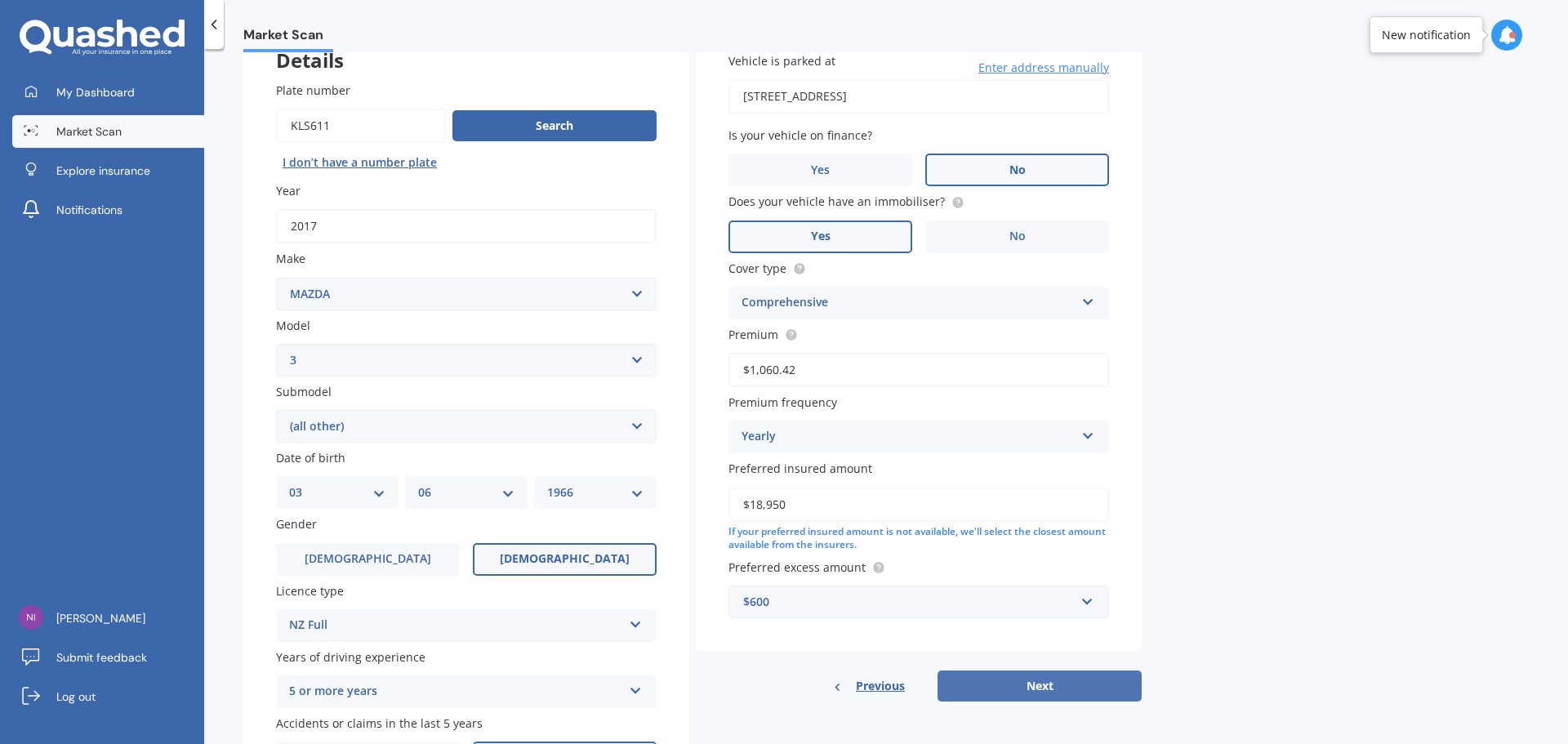
click at [1091, 676] on button "Next" at bounding box center [1039, 687] width 204 height 31
select select "03"
select select "06"
select select "1966"
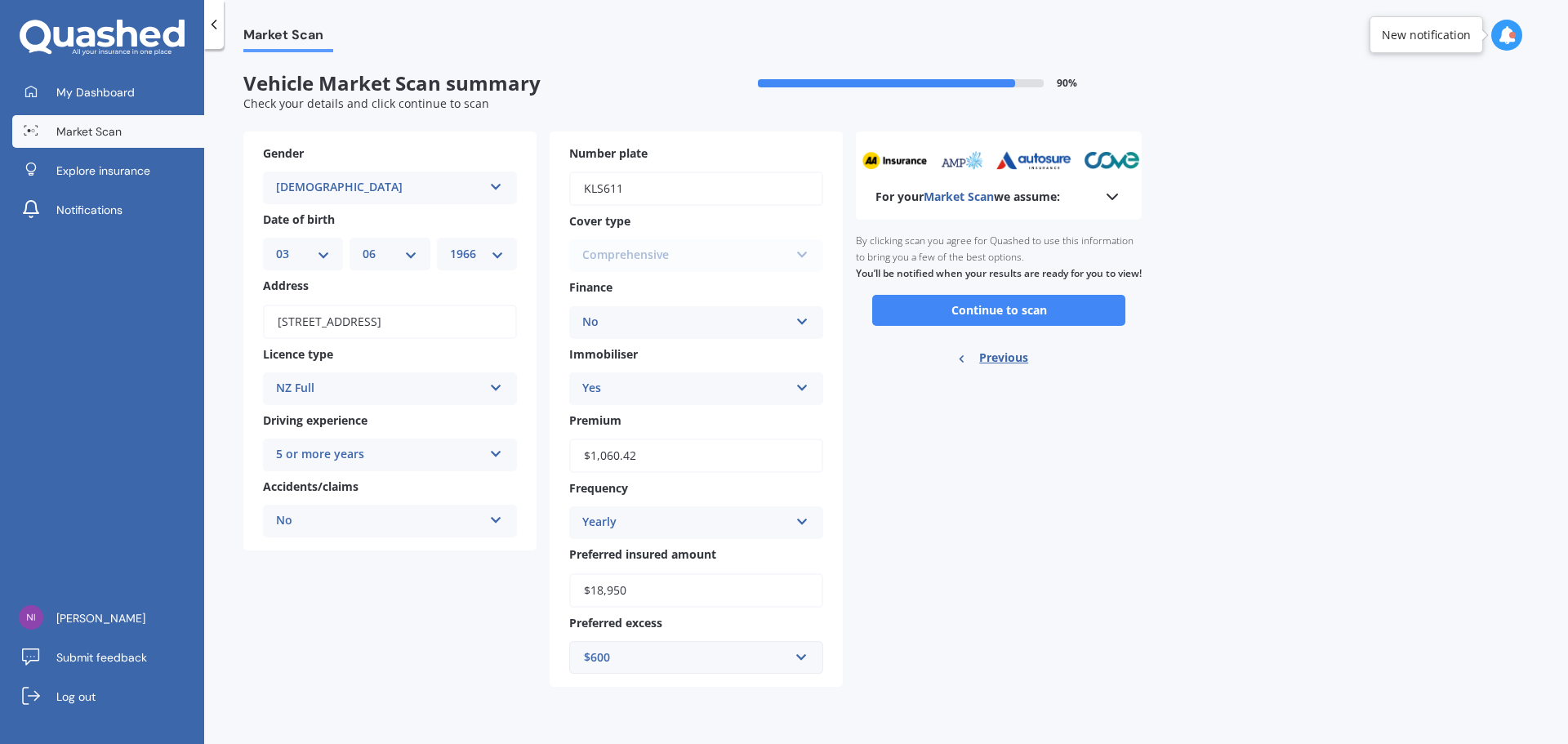
scroll to position [0, 0]
click at [1512, 39] on icon at bounding box center [1506, 35] width 18 height 18
click at [1040, 321] on button "Continue to scan" at bounding box center [998, 310] width 253 height 31
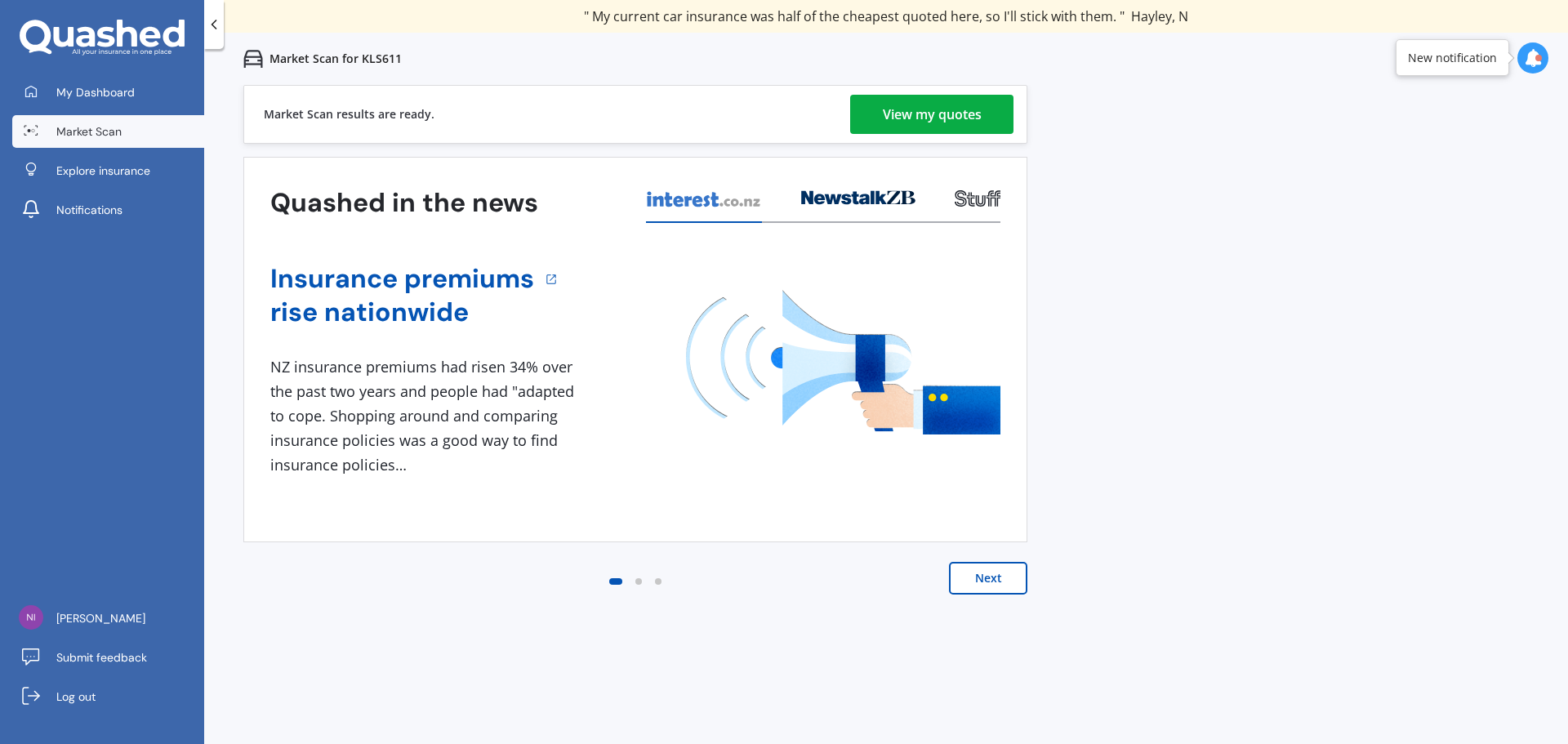
click at [990, 570] on button "Next" at bounding box center [988, 579] width 78 height 33
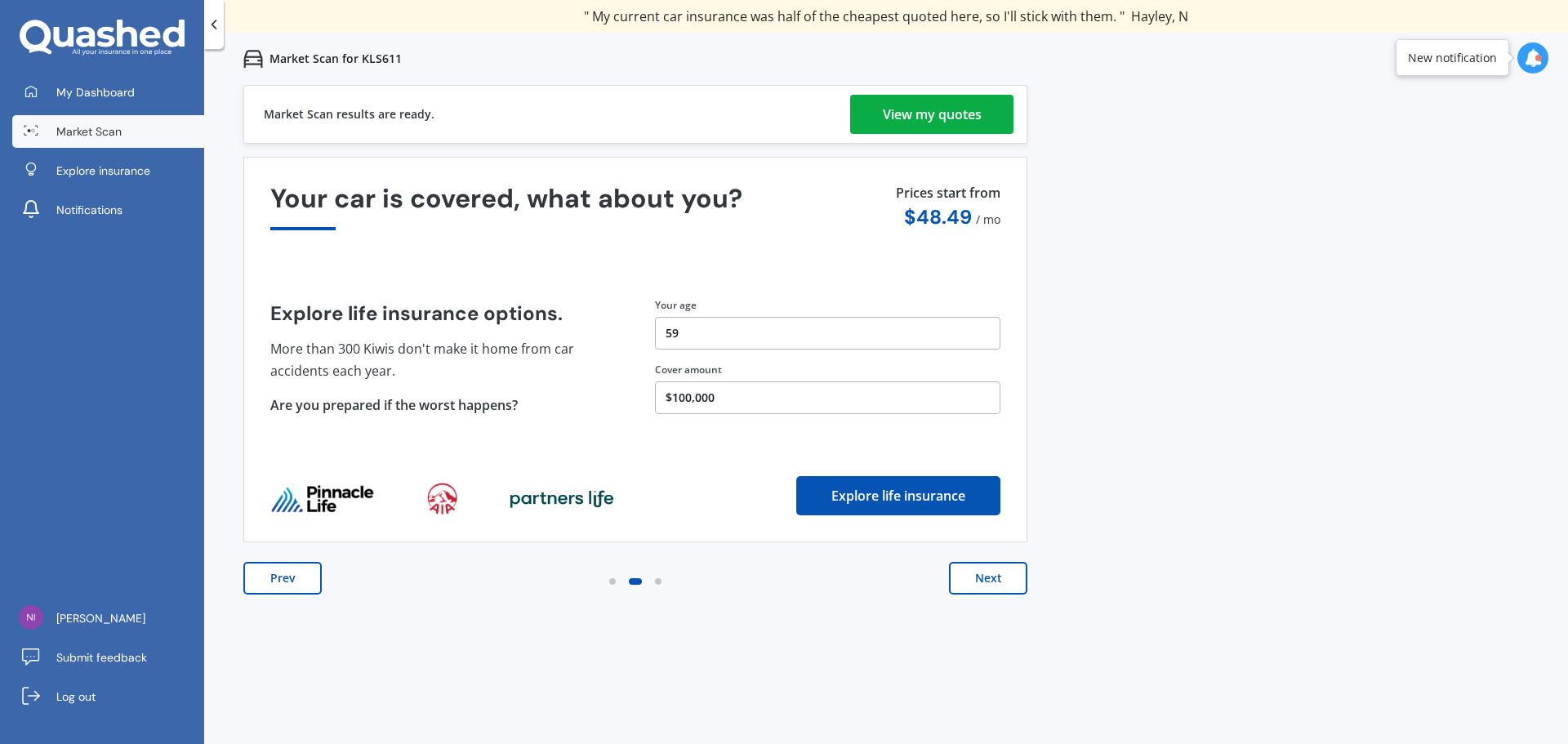
click at [989, 580] on button "Next" at bounding box center [988, 579] width 78 height 33
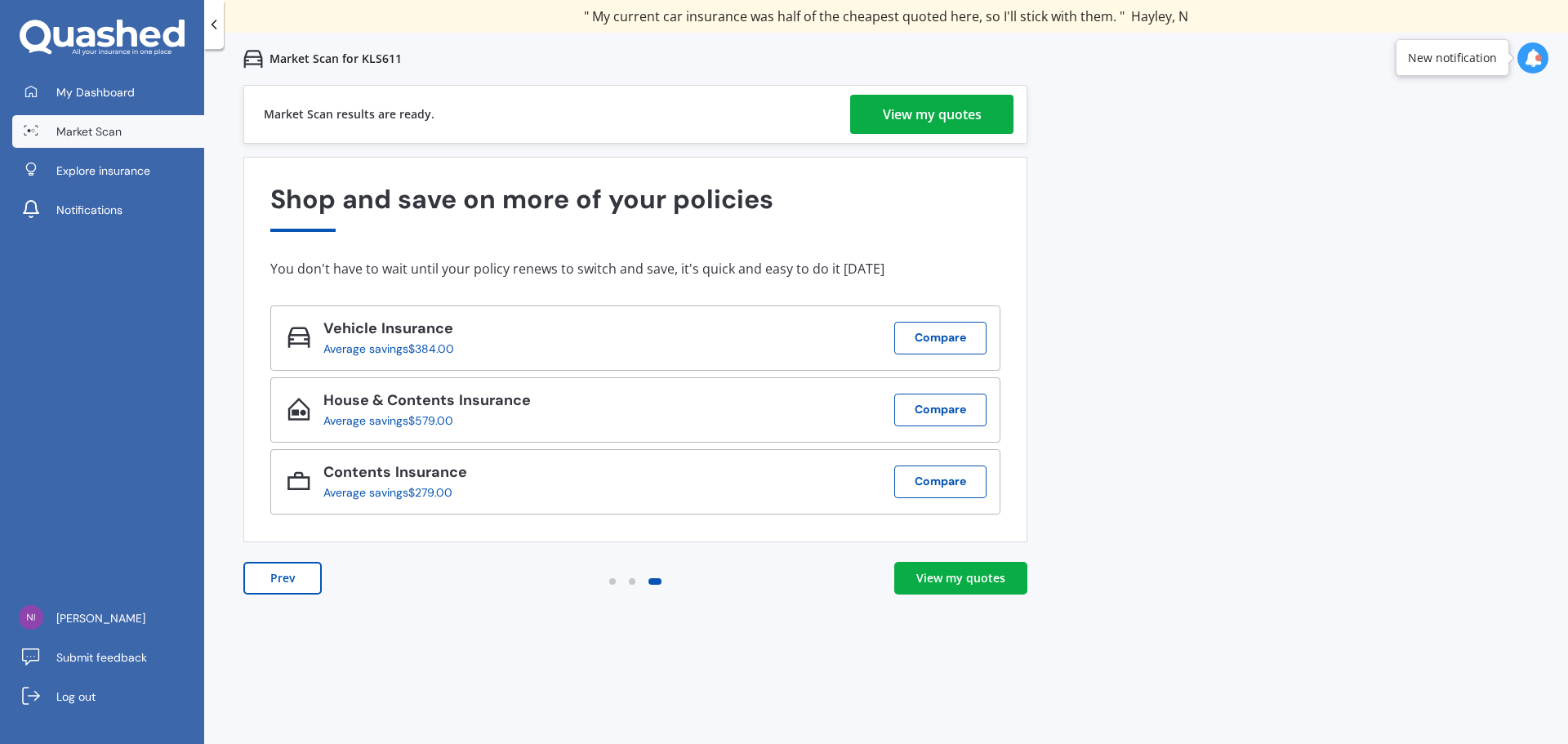
click at [989, 580] on div "View my quotes" at bounding box center [961, 578] width 89 height 17
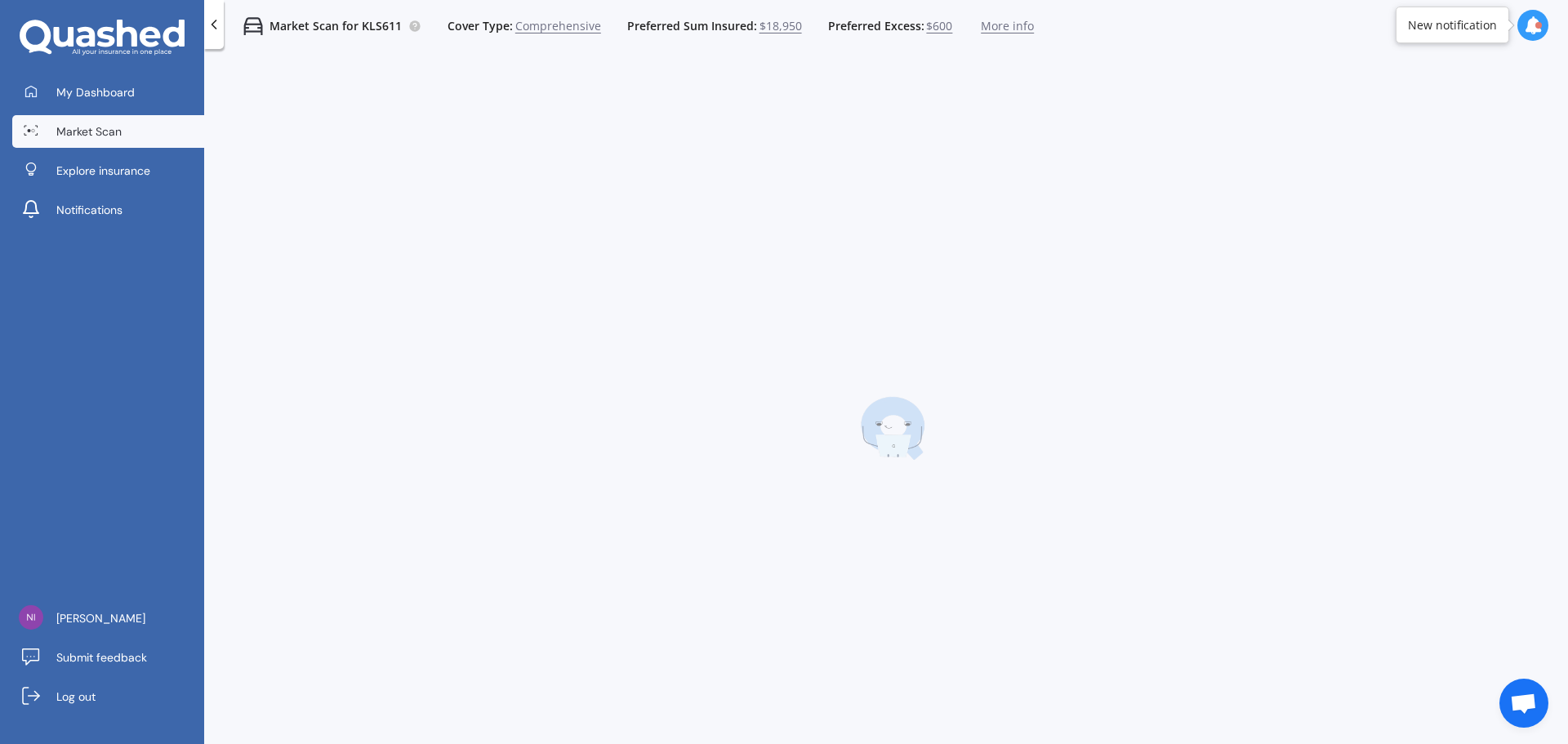
click at [989, 580] on div at bounding box center [892, 428] width 1351 height 744
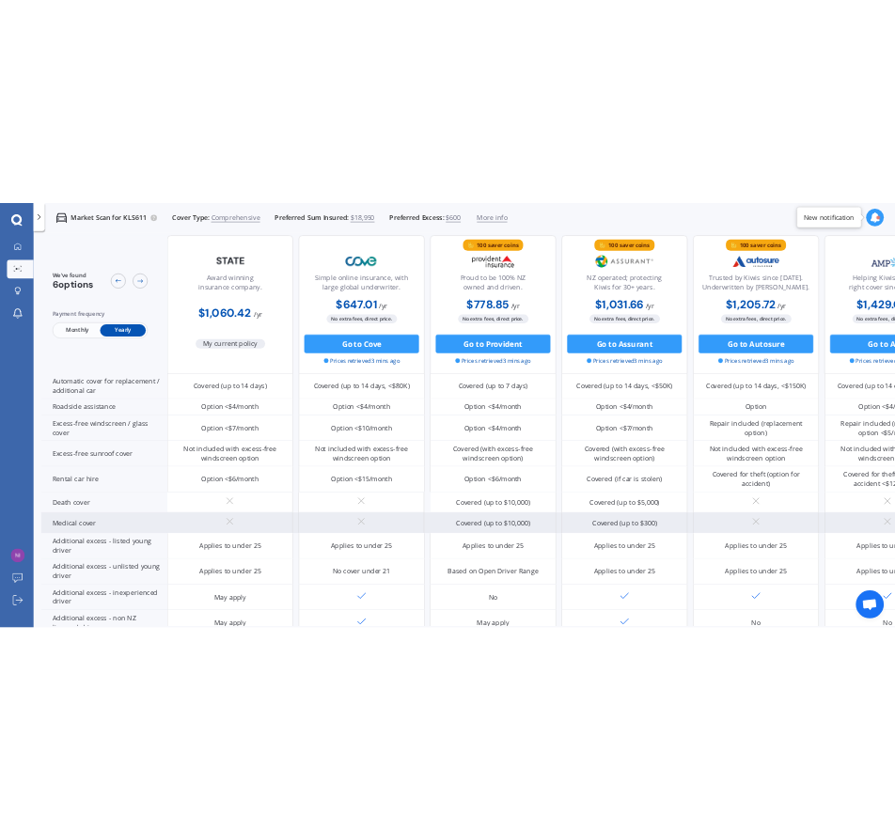
scroll to position [470, 0]
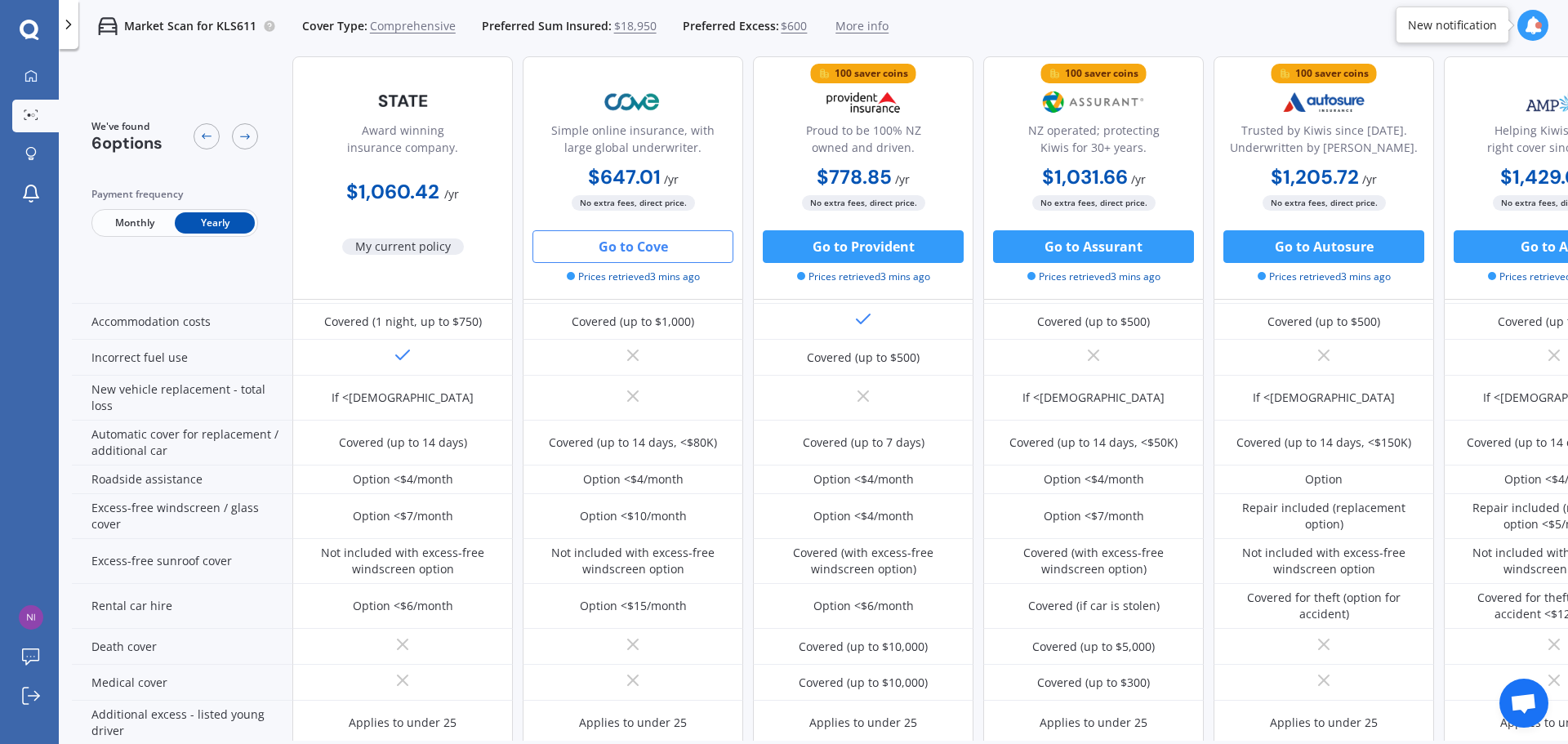
click at [638, 249] on button "Go to Cove" at bounding box center [632, 247] width 201 height 33
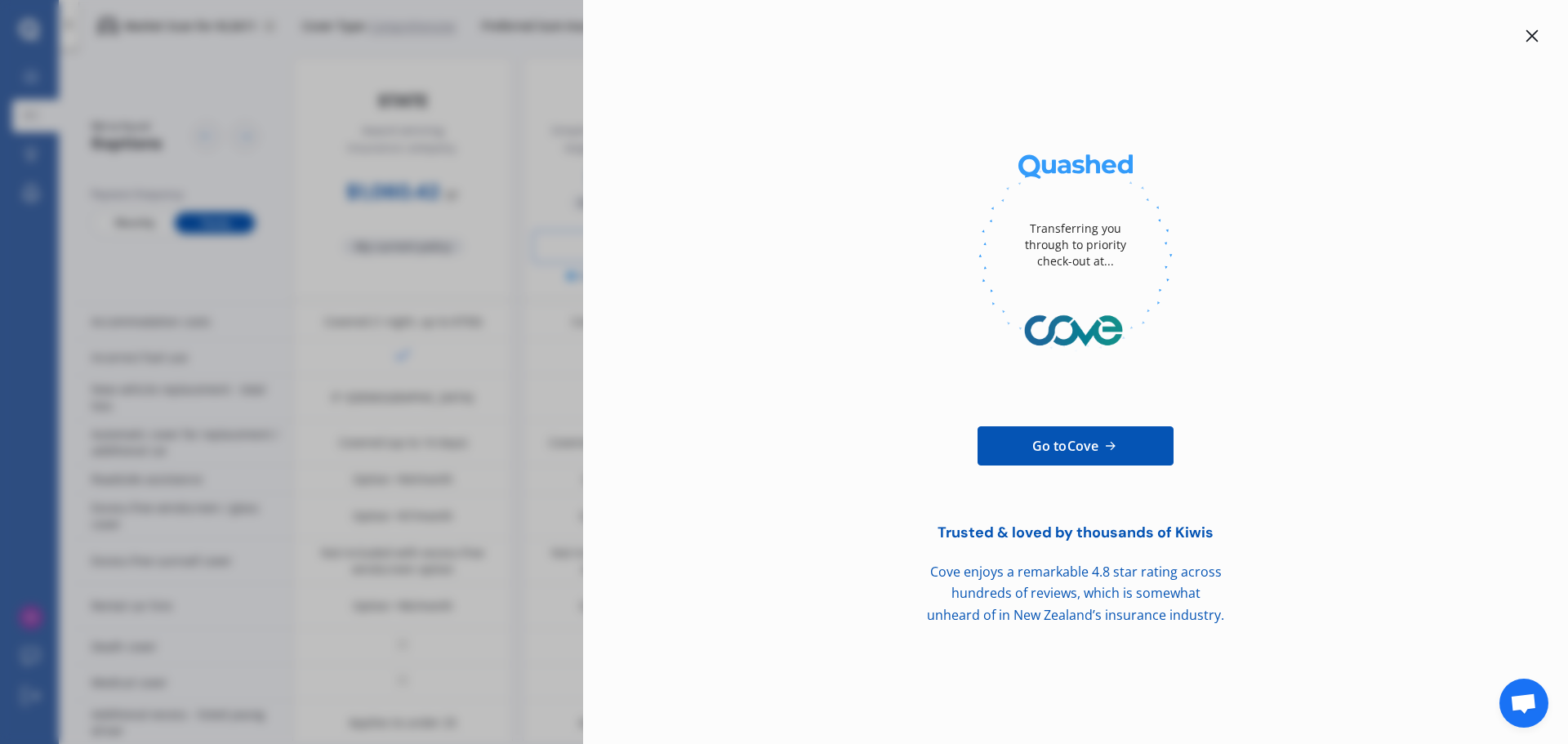
click at [1525, 38] on icon at bounding box center [1532, 36] width 13 height 13
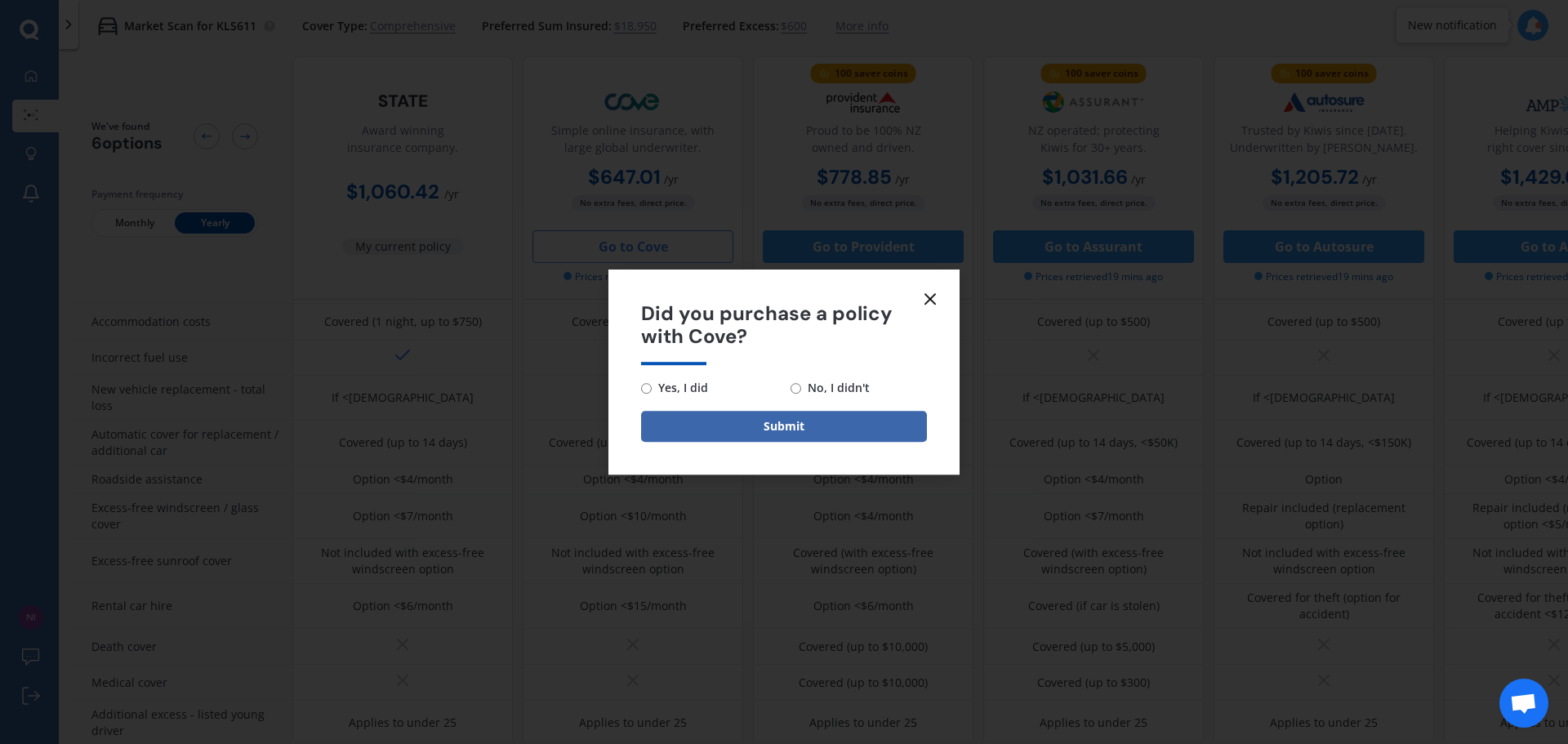
click at [821, 390] on span "No, I didn't" at bounding box center [835, 388] width 69 height 20
click at [801, 390] on input "No, I didn't" at bounding box center [796, 389] width 10 height 10
radio input "true"
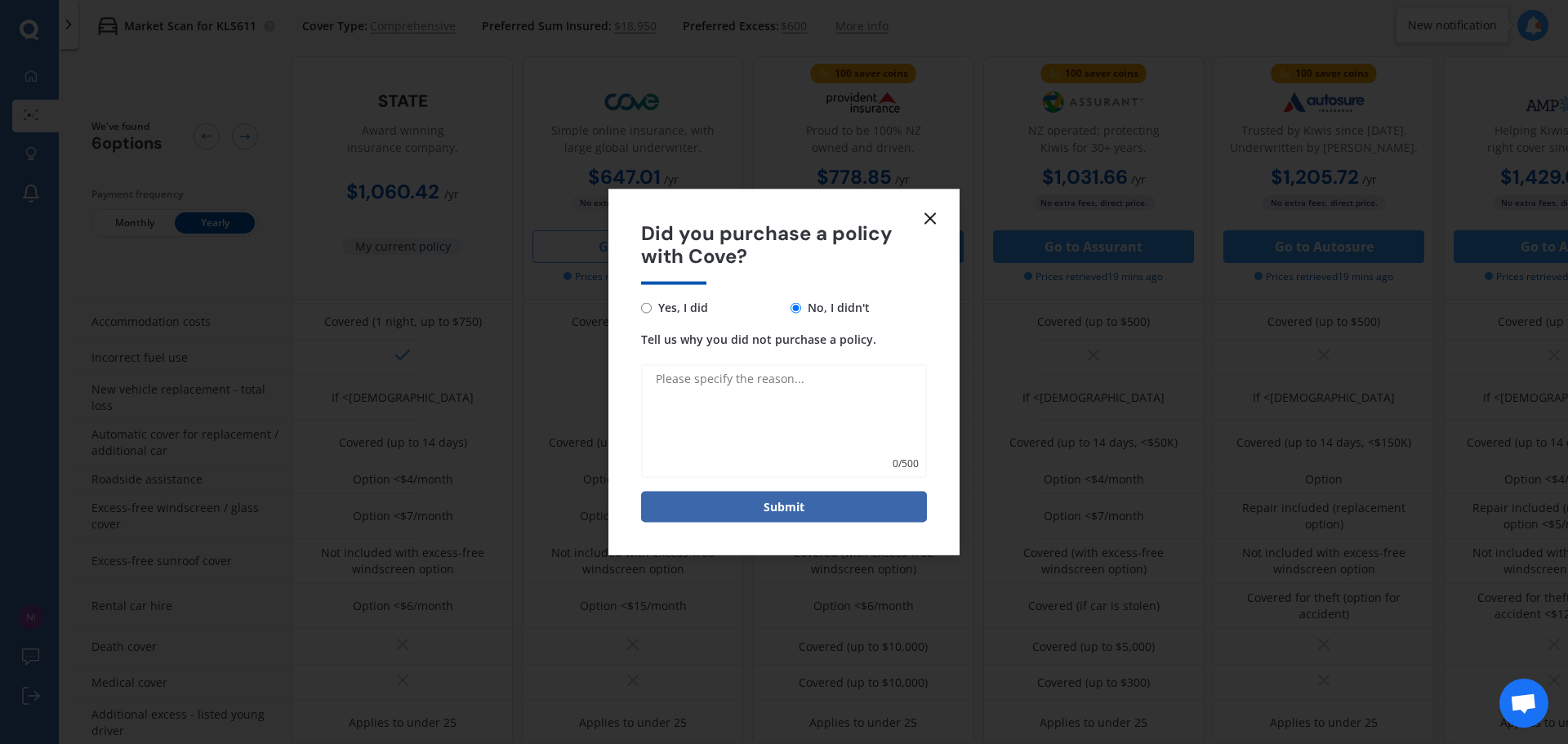
click at [681, 399] on textarea "Tell us why you did not purchase a policy." at bounding box center [784, 422] width 286 height 115
type textarea "T"
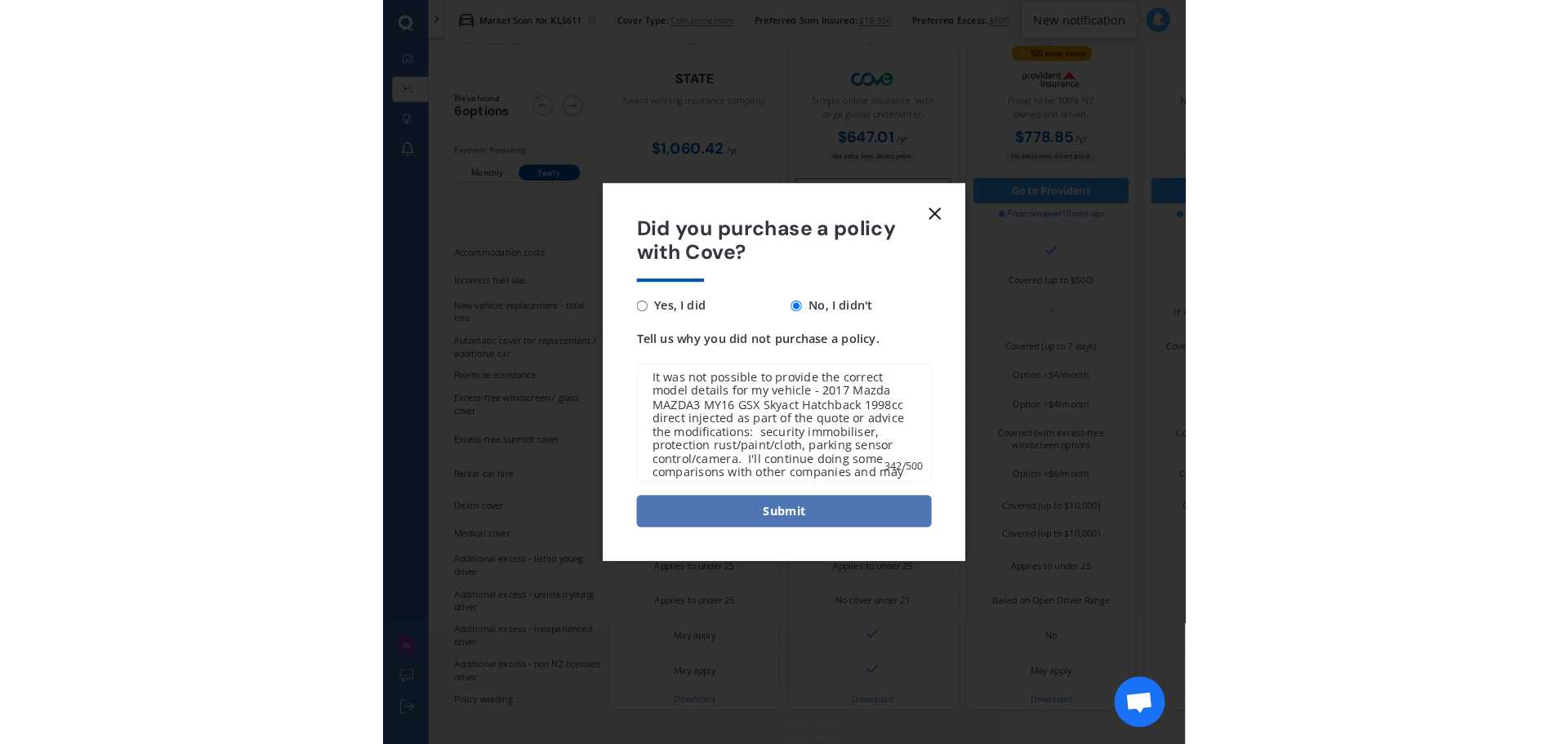
scroll to position [15, 0]
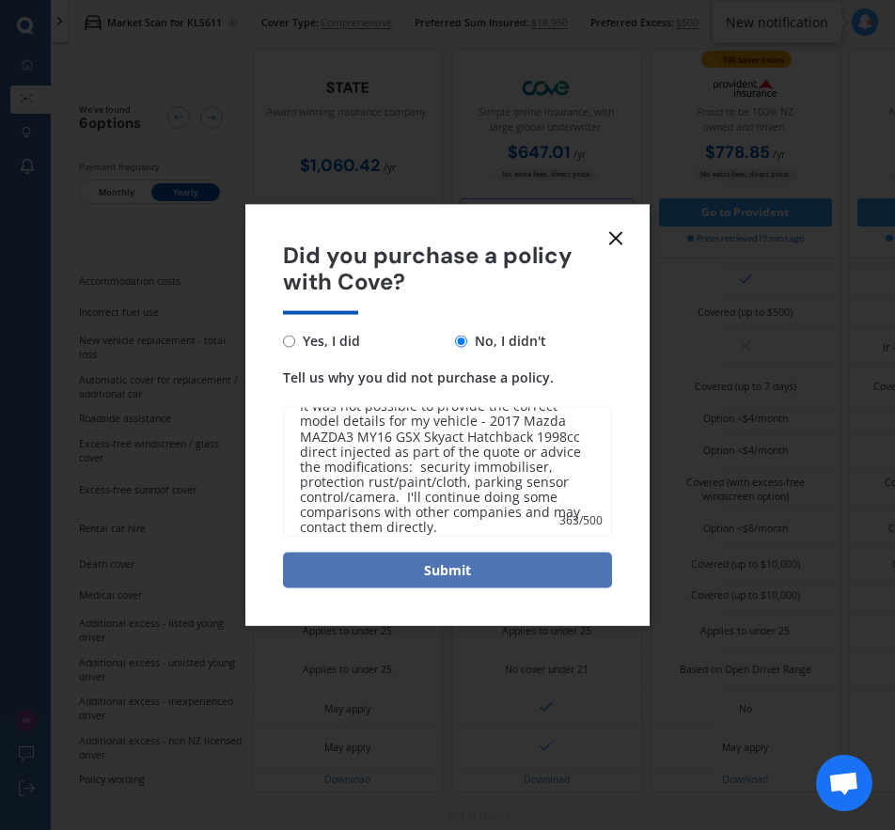
type textarea "It was not possible to provide the correct model details for my vehicle - 2017 …"
click at [460, 572] on button "Submit" at bounding box center [447, 571] width 329 height 36
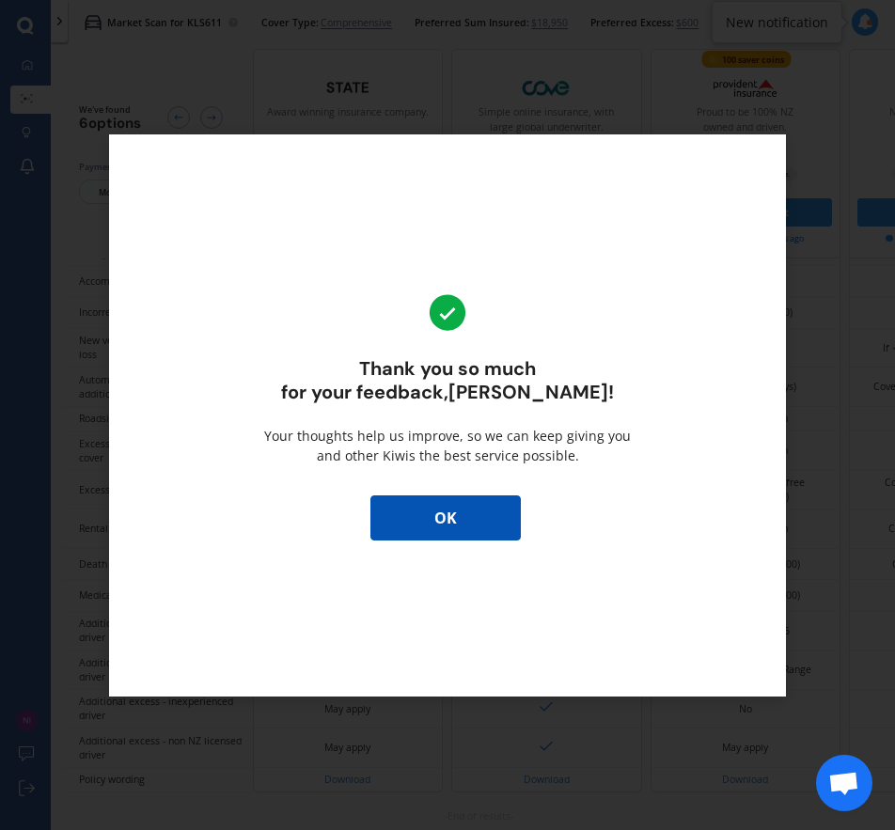
click at [451, 519] on button "OK" at bounding box center [445, 517] width 150 height 45
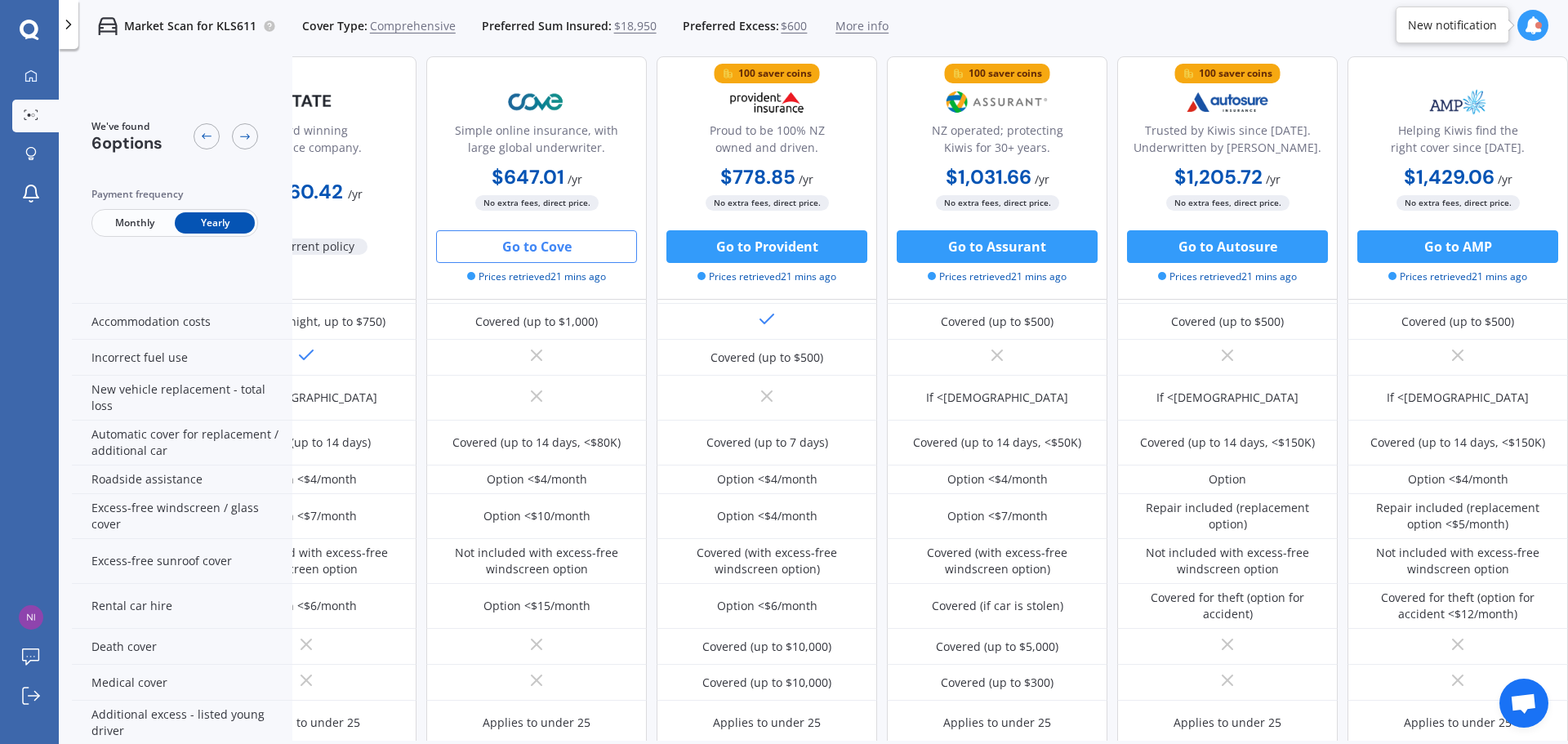
scroll to position [409, 0]
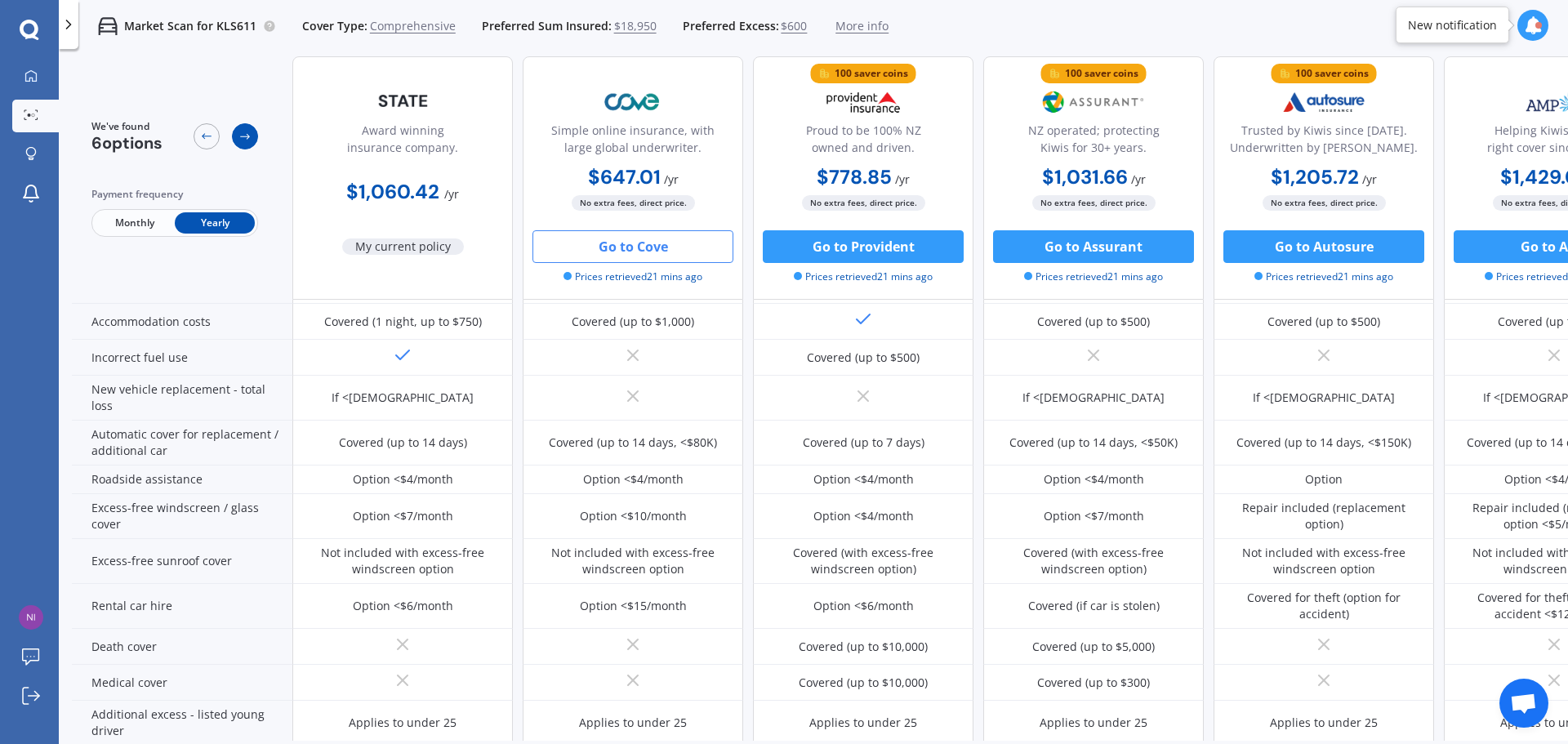
click at [242, 138] on icon at bounding box center [245, 136] width 13 height 13
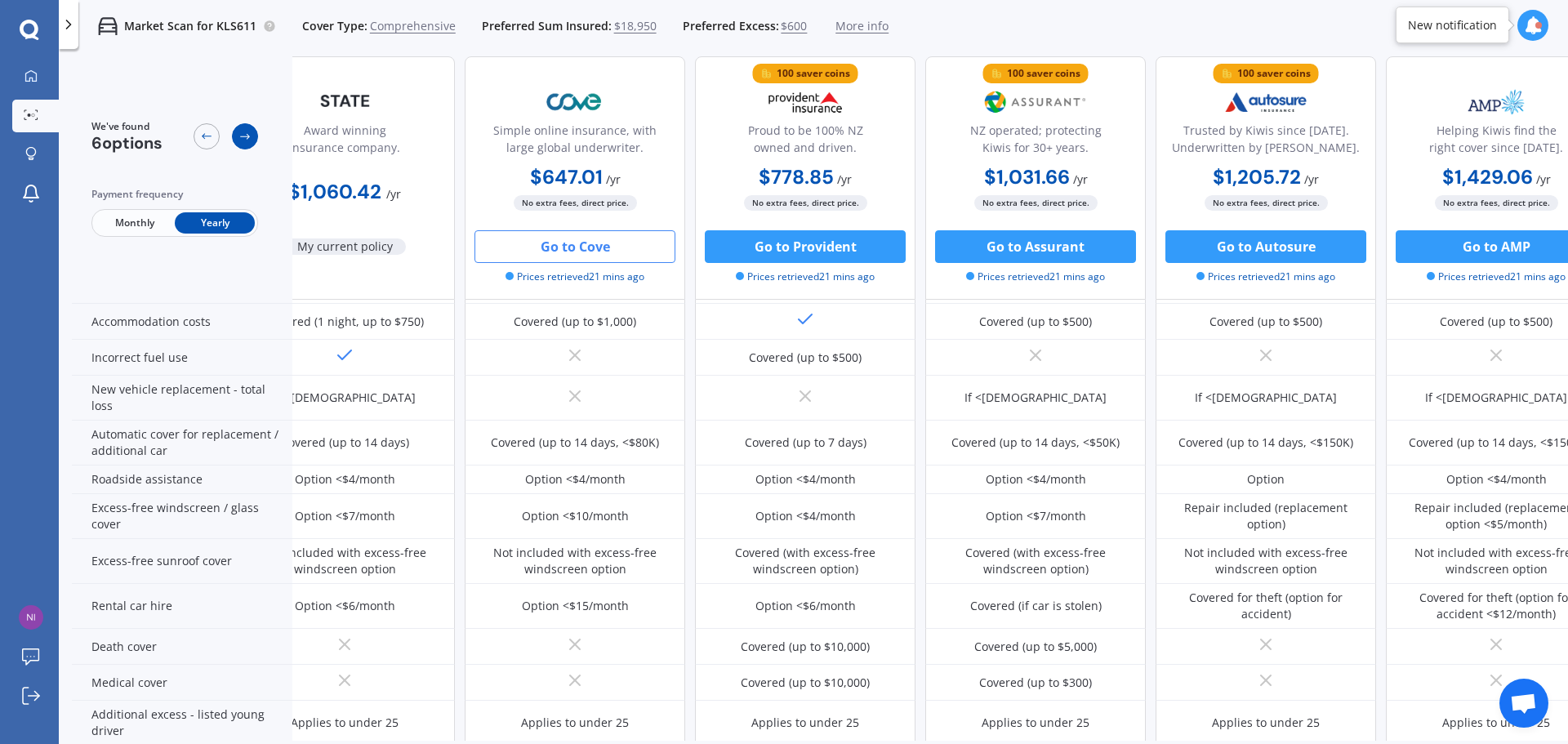
scroll to position [409, 104]
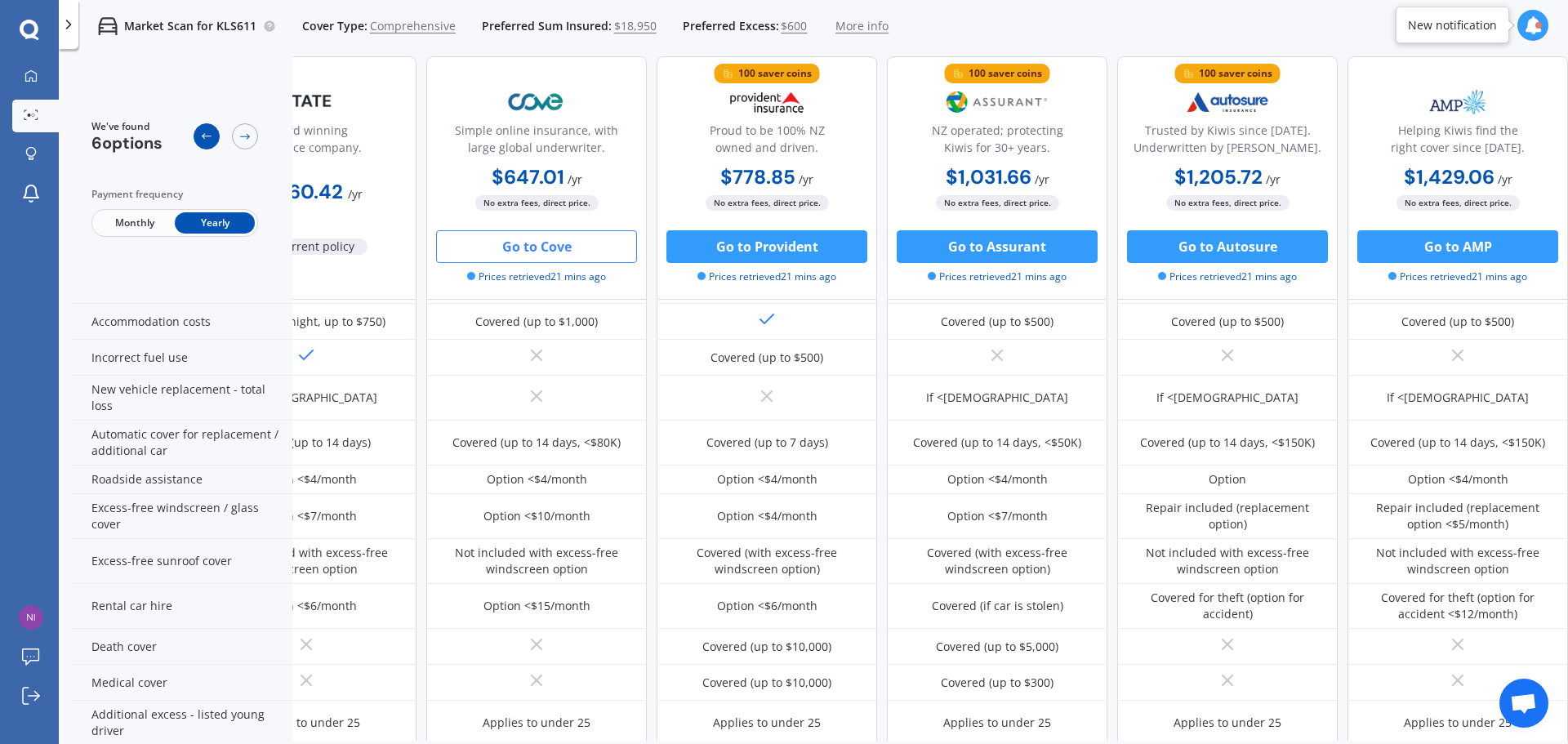
click at [199, 130] on div at bounding box center [207, 136] width 26 height 26
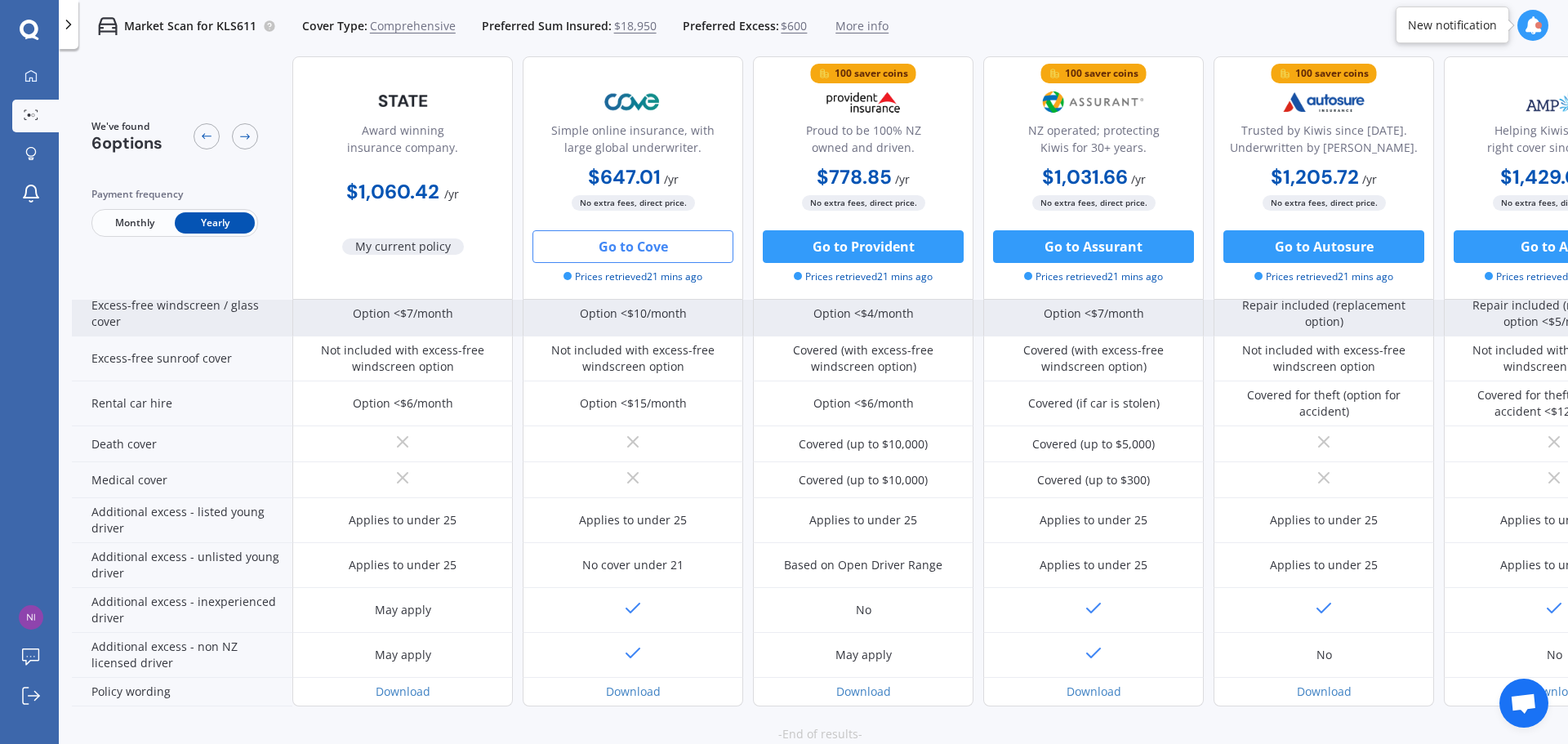
scroll to position [662, 0]
